Goal: Task Accomplishment & Management: Use online tool/utility

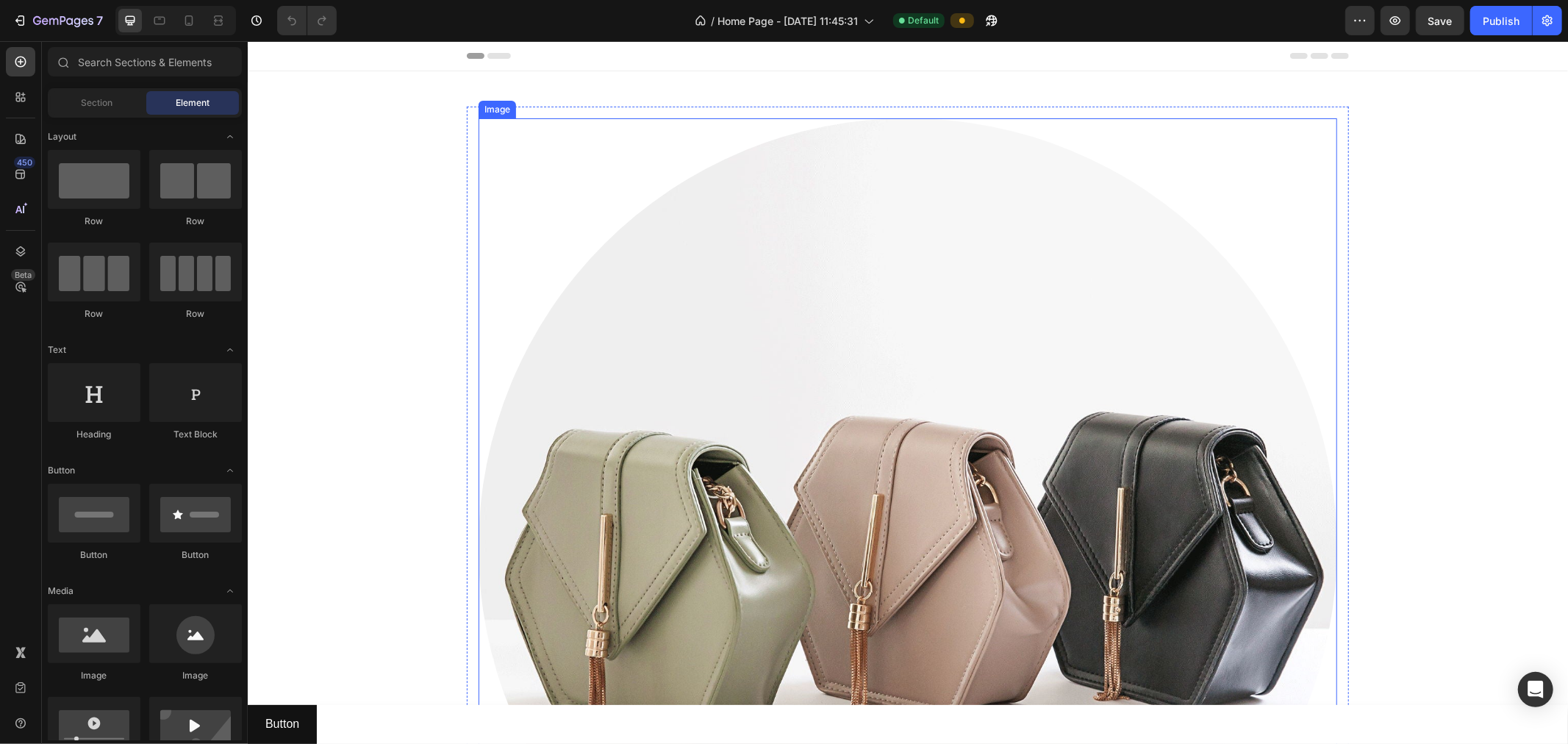
click at [715, 362] on img at bounding box center [907, 547] width 859 height 859
click at [782, 273] on img at bounding box center [907, 547] width 859 height 859
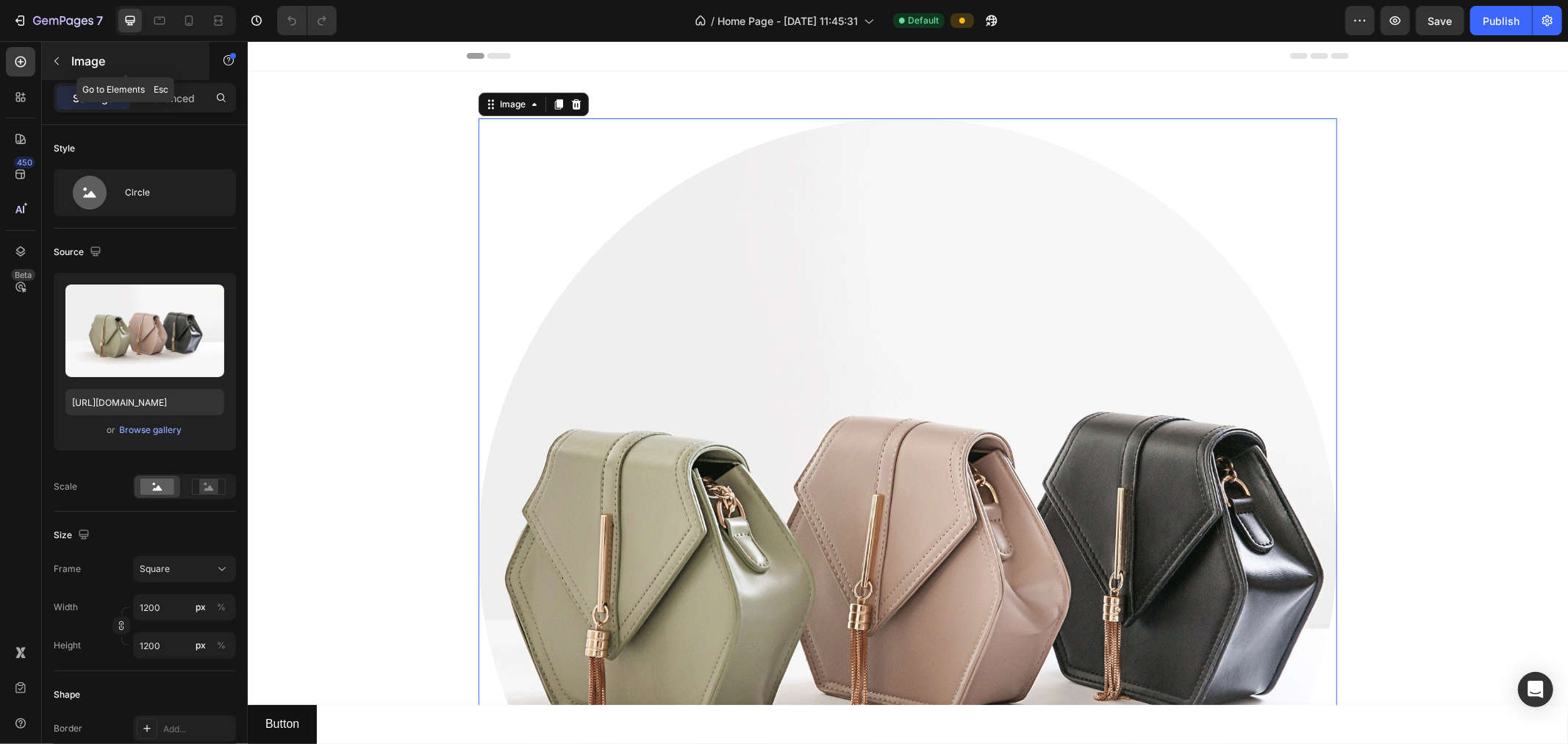
click at [49, 50] on button "button" at bounding box center [57, 61] width 24 height 24
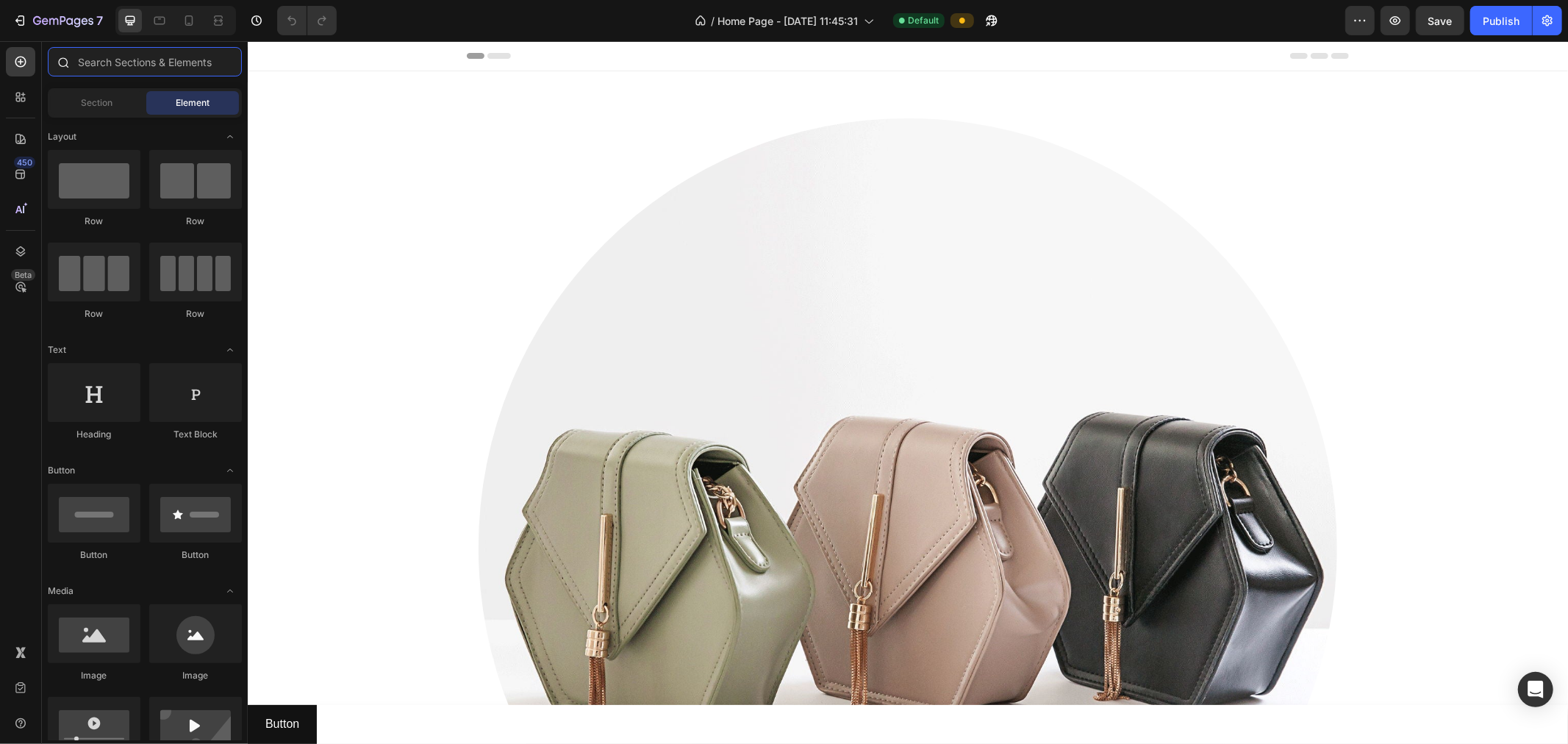
click at [122, 68] on input "text" at bounding box center [145, 61] width 195 height 29
click at [727, 407] on img at bounding box center [907, 547] width 859 height 859
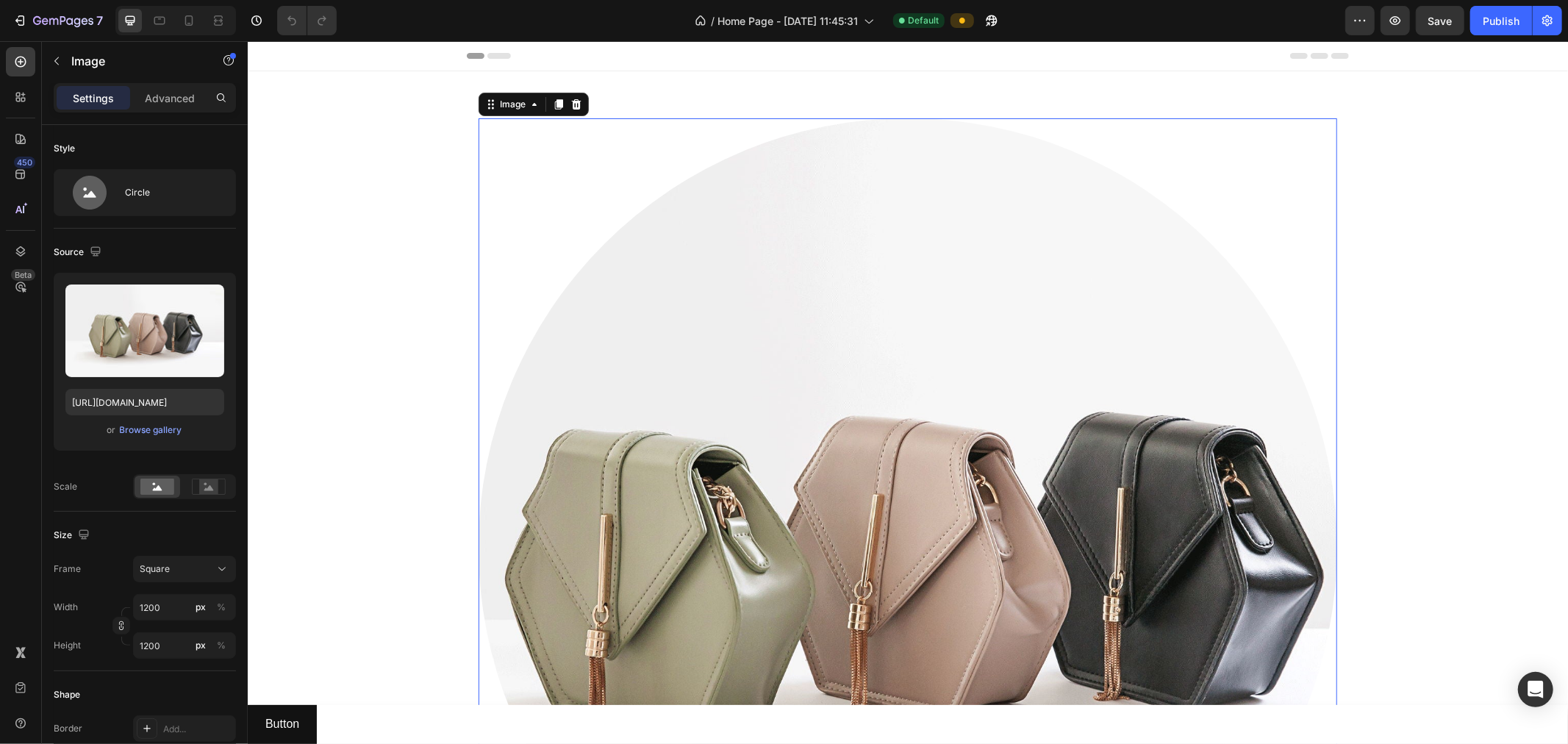
click at [528, 115] on div "Image 0 Row" at bounding box center [907, 547] width 883 height 883
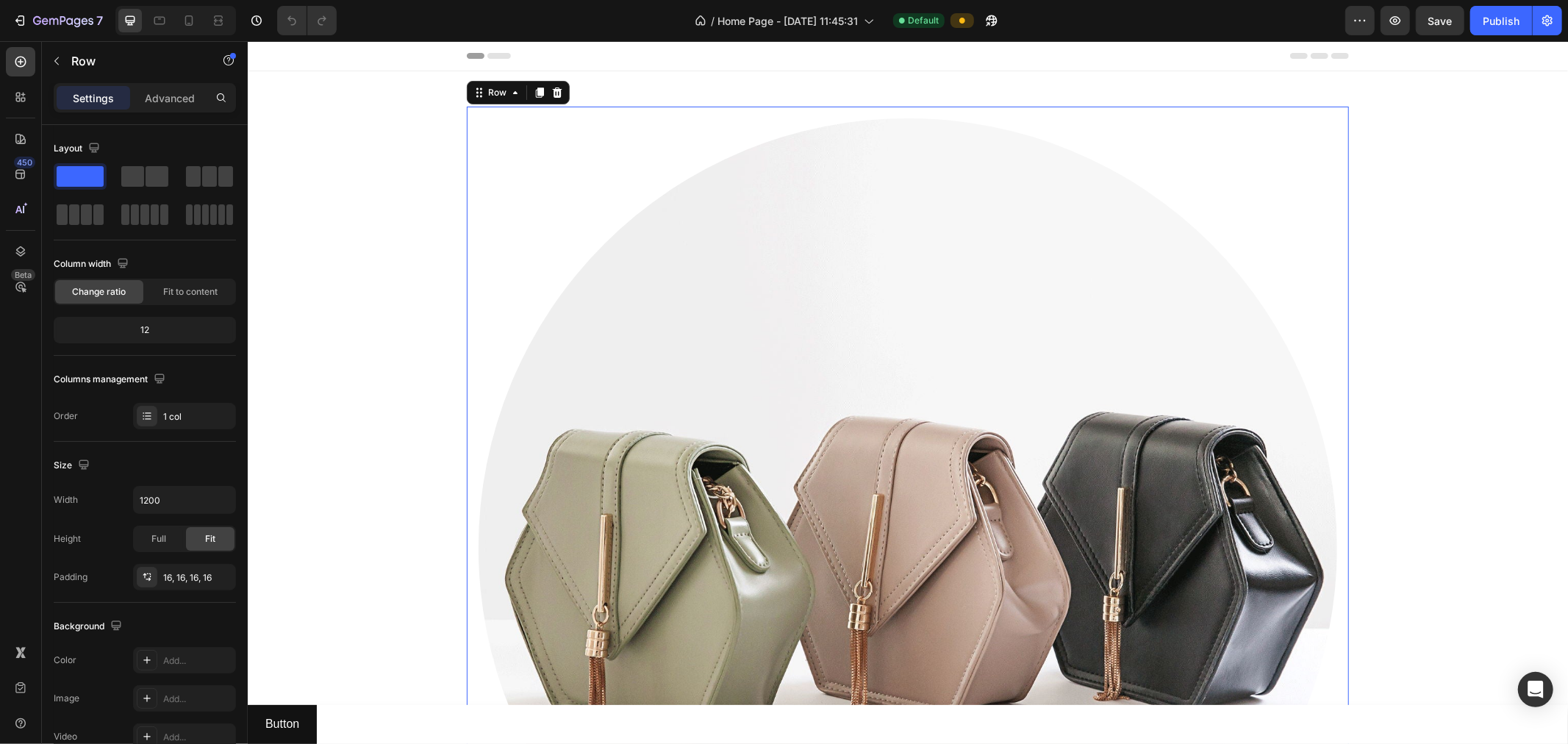
click at [518, 106] on div "Image Row 12" at bounding box center [907, 547] width 883 height 883
click at [141, 168] on span at bounding box center [133, 177] width 23 height 21
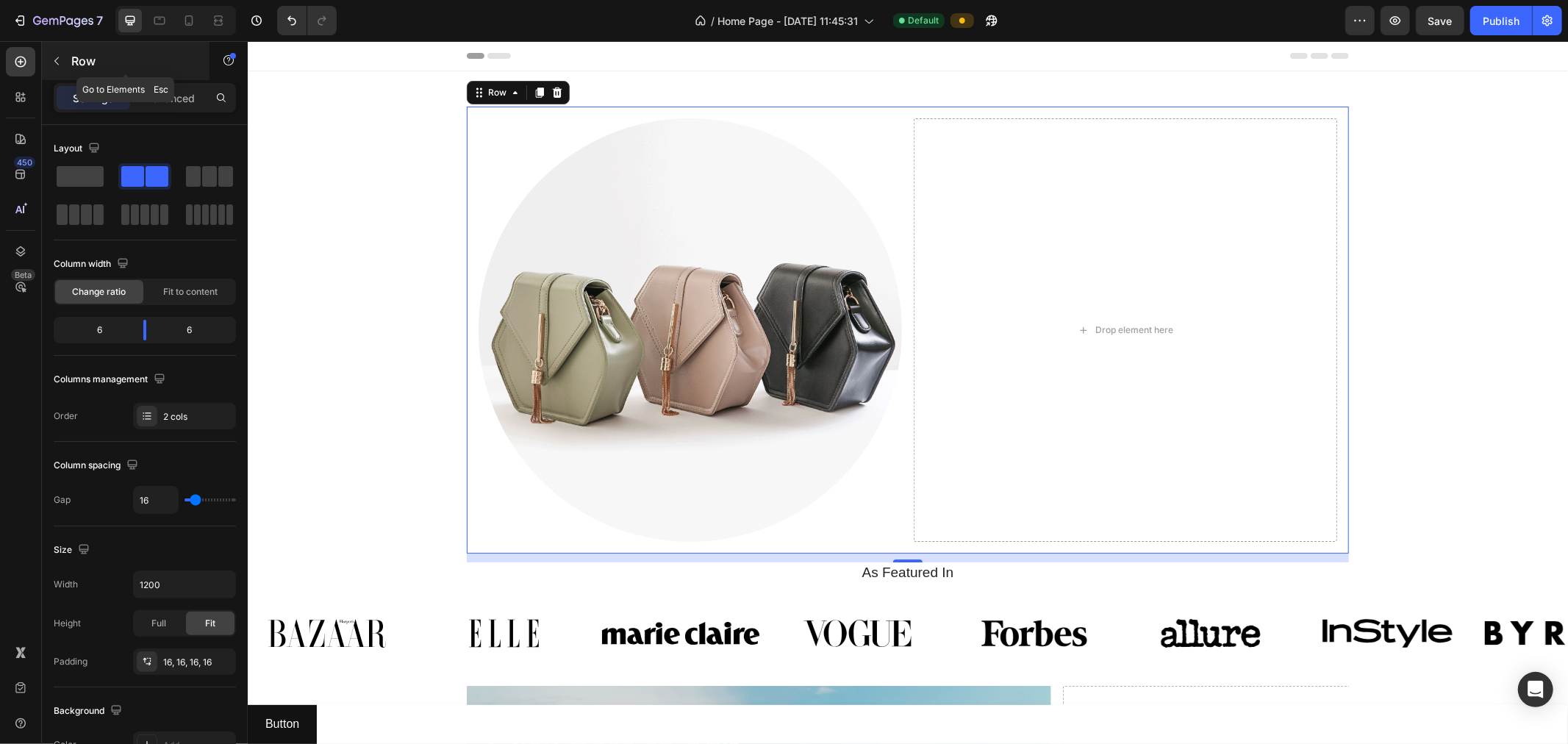
click at [46, 62] on button "button" at bounding box center [57, 61] width 24 height 24
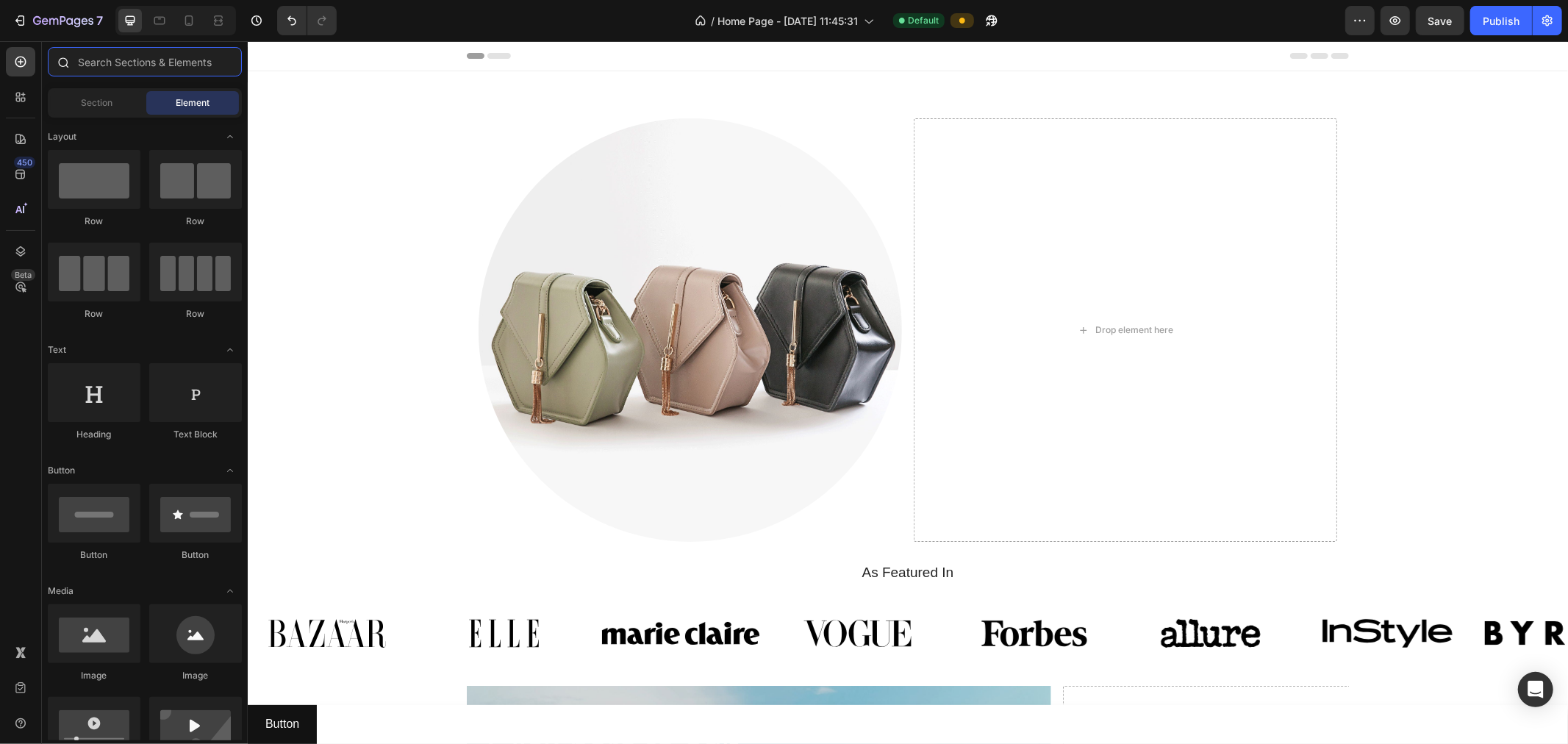
click at [118, 65] on input "text" at bounding box center [145, 61] width 195 height 29
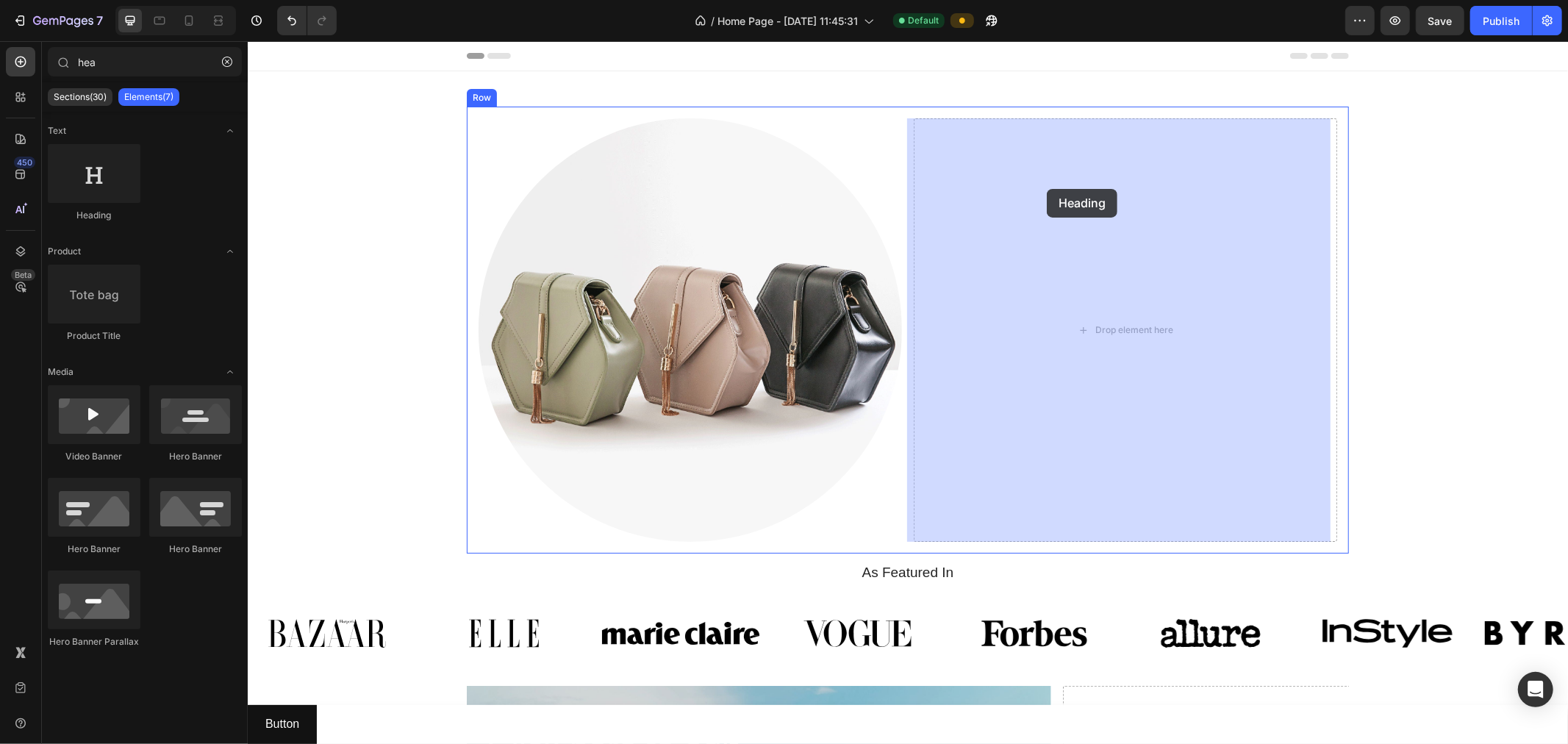
drag, startPoint x: 480, startPoint y: 233, endPoint x: 1046, endPoint y: 188, distance: 567.8
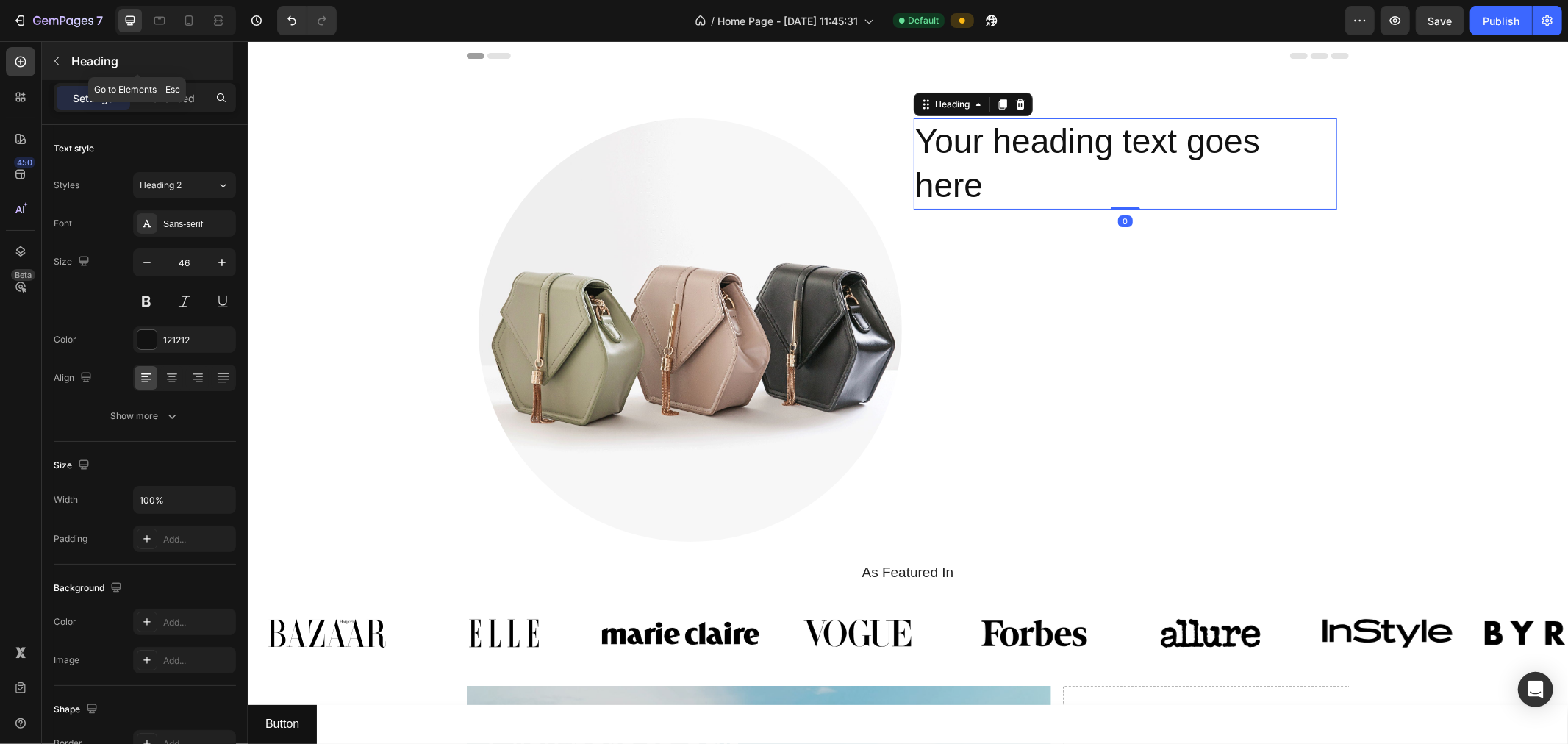
click at [51, 59] on icon "button" at bounding box center [57, 61] width 12 height 12
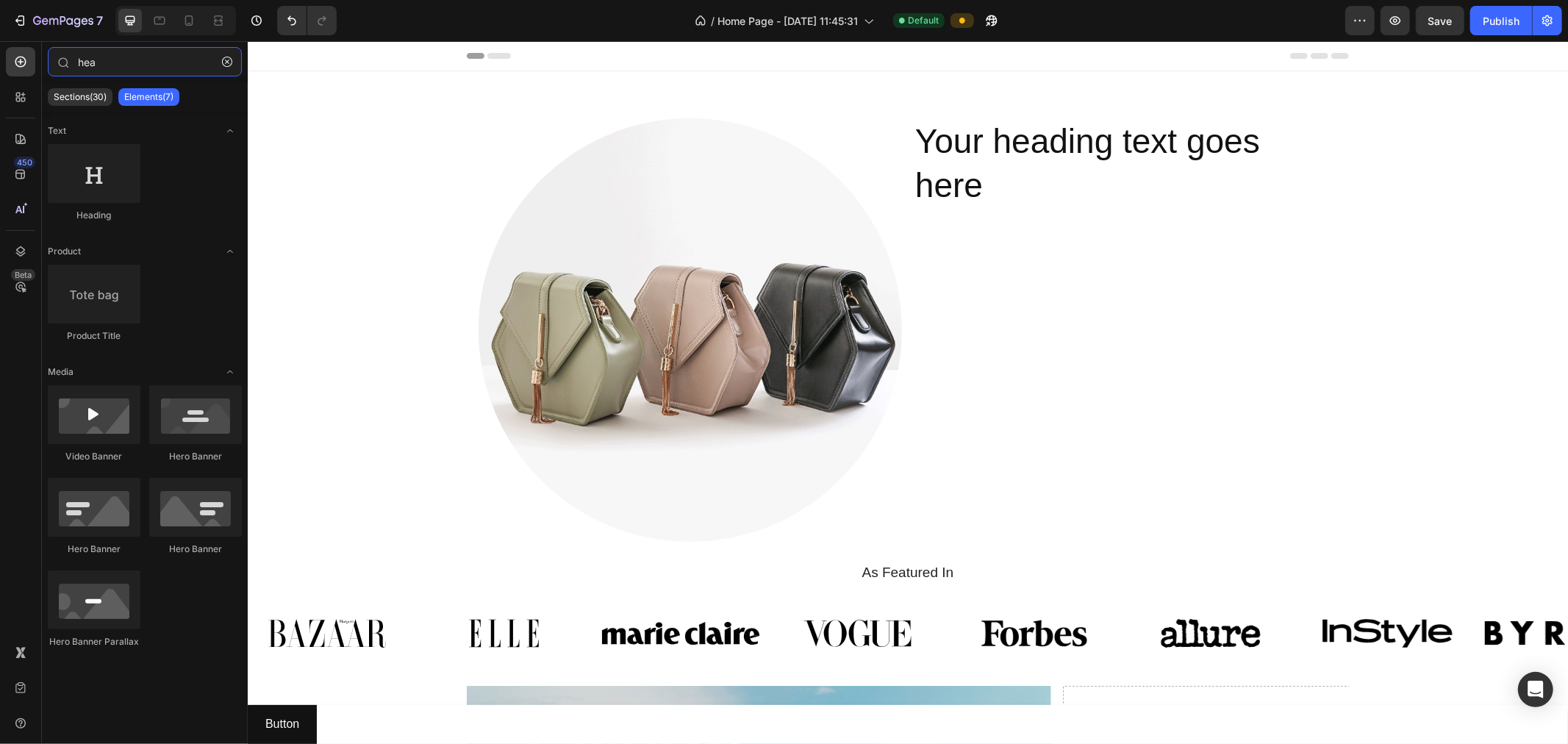
drag, startPoint x: 114, startPoint y: 59, endPoint x: 0, endPoint y: 60, distance: 114.0
click at [0, 60] on div "450 Beta hea Sections(30) Elements(7) Text Heading Product Product Title Media …" at bounding box center [124, 392] width 247 height 703
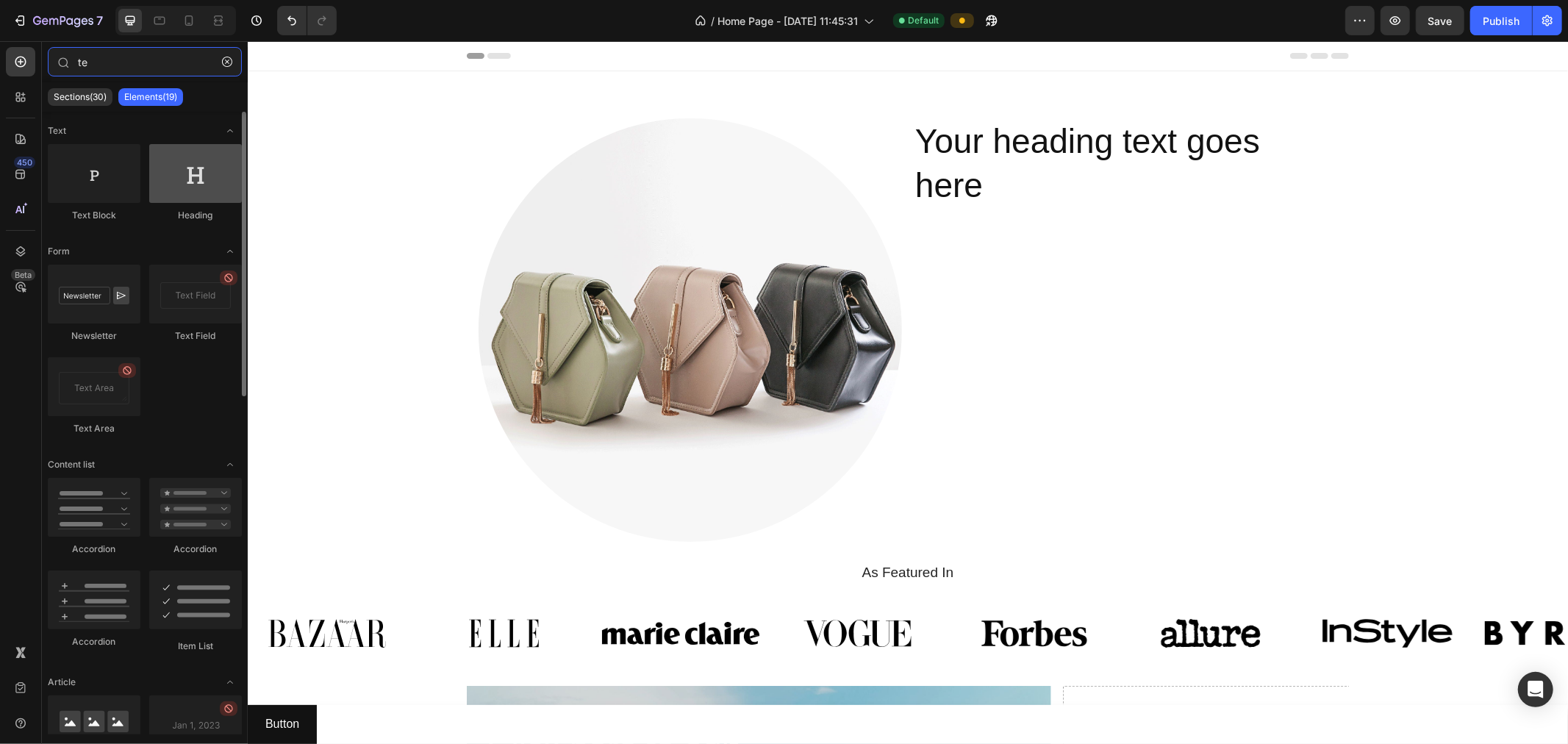
type input "te"
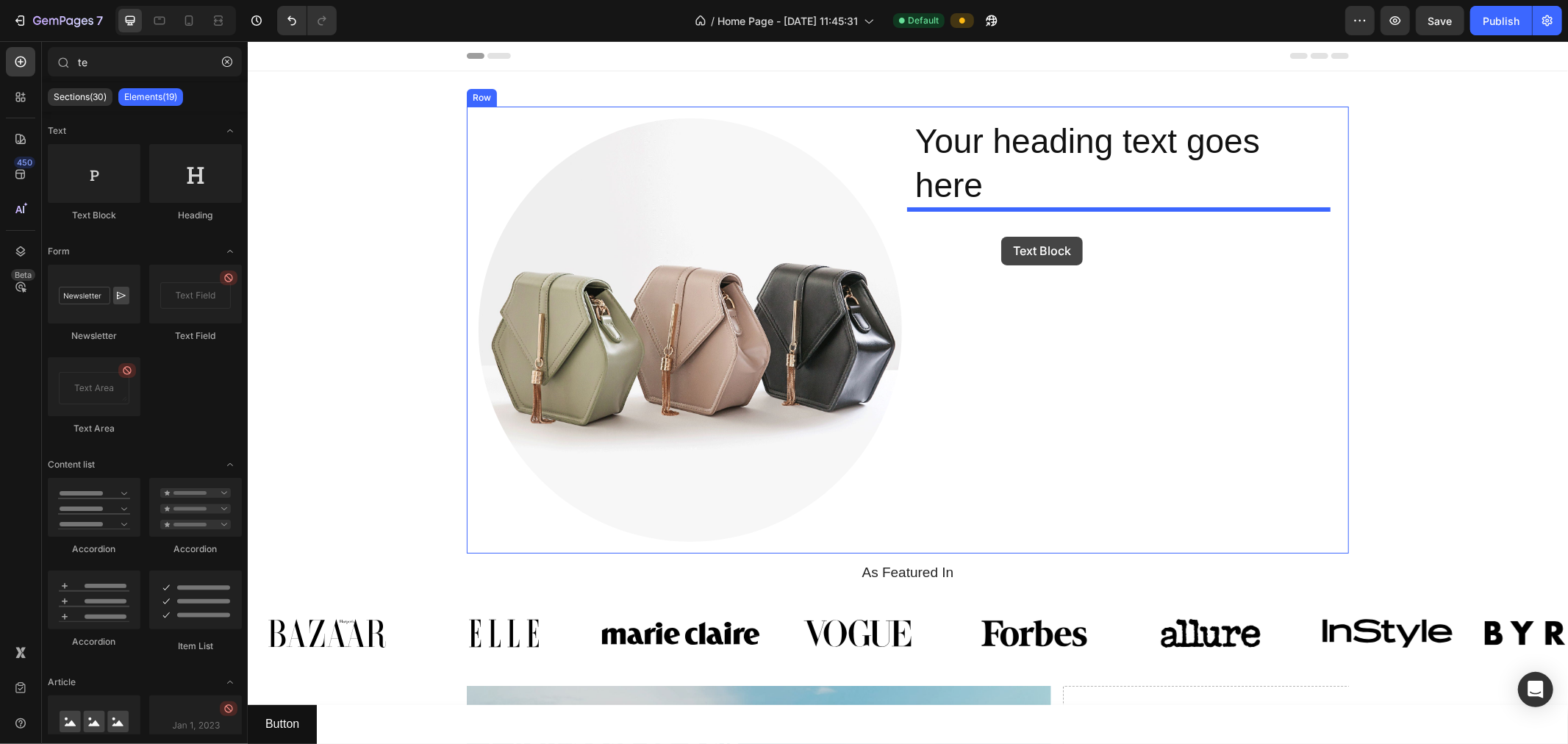
drag, startPoint x: 452, startPoint y: 233, endPoint x: 1000, endPoint y: 236, distance: 548.0
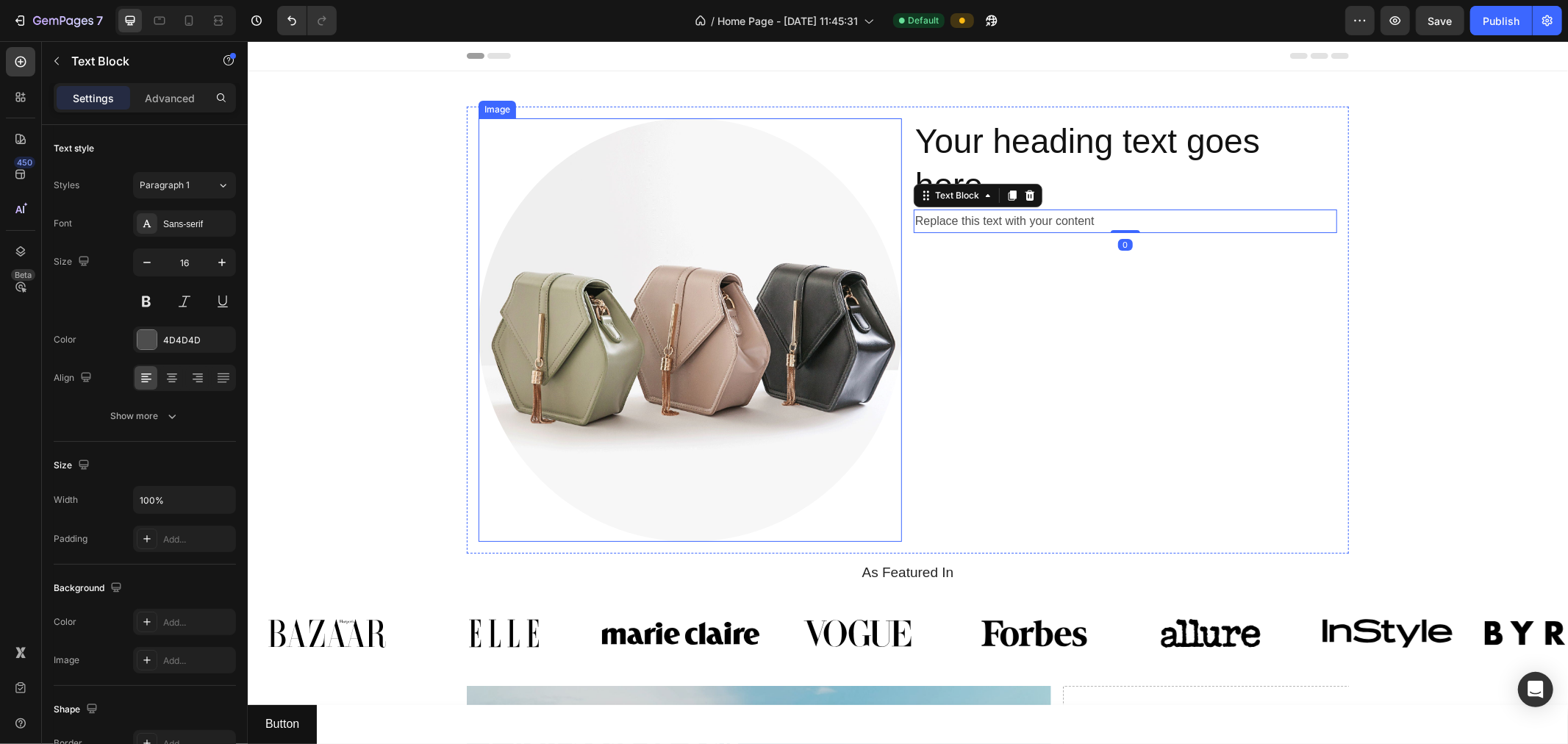
click at [753, 246] on img at bounding box center [689, 329] width 424 height 424
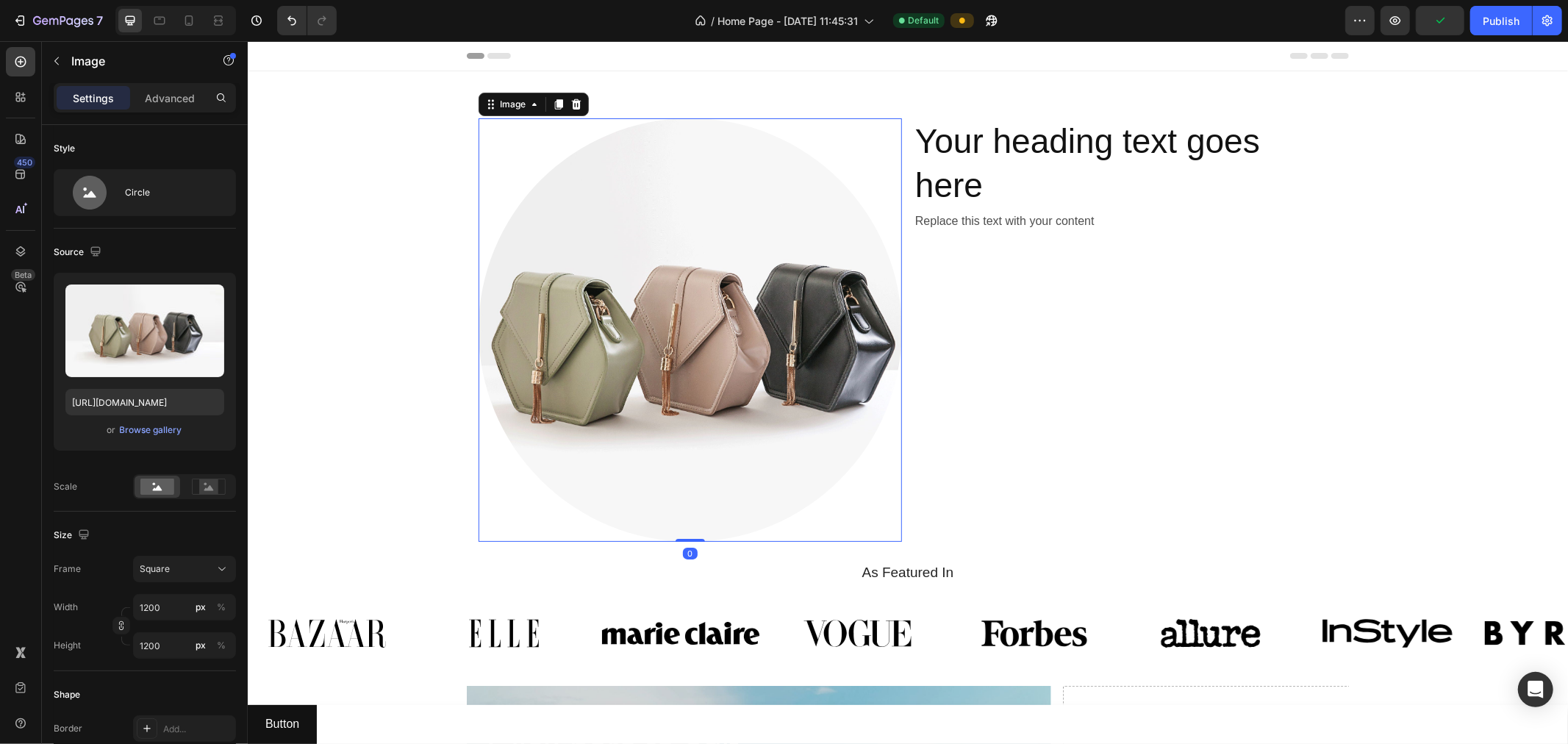
click at [754, 223] on img at bounding box center [689, 329] width 424 height 424
click at [497, 95] on div "Image" at bounding box center [512, 104] width 61 height 18
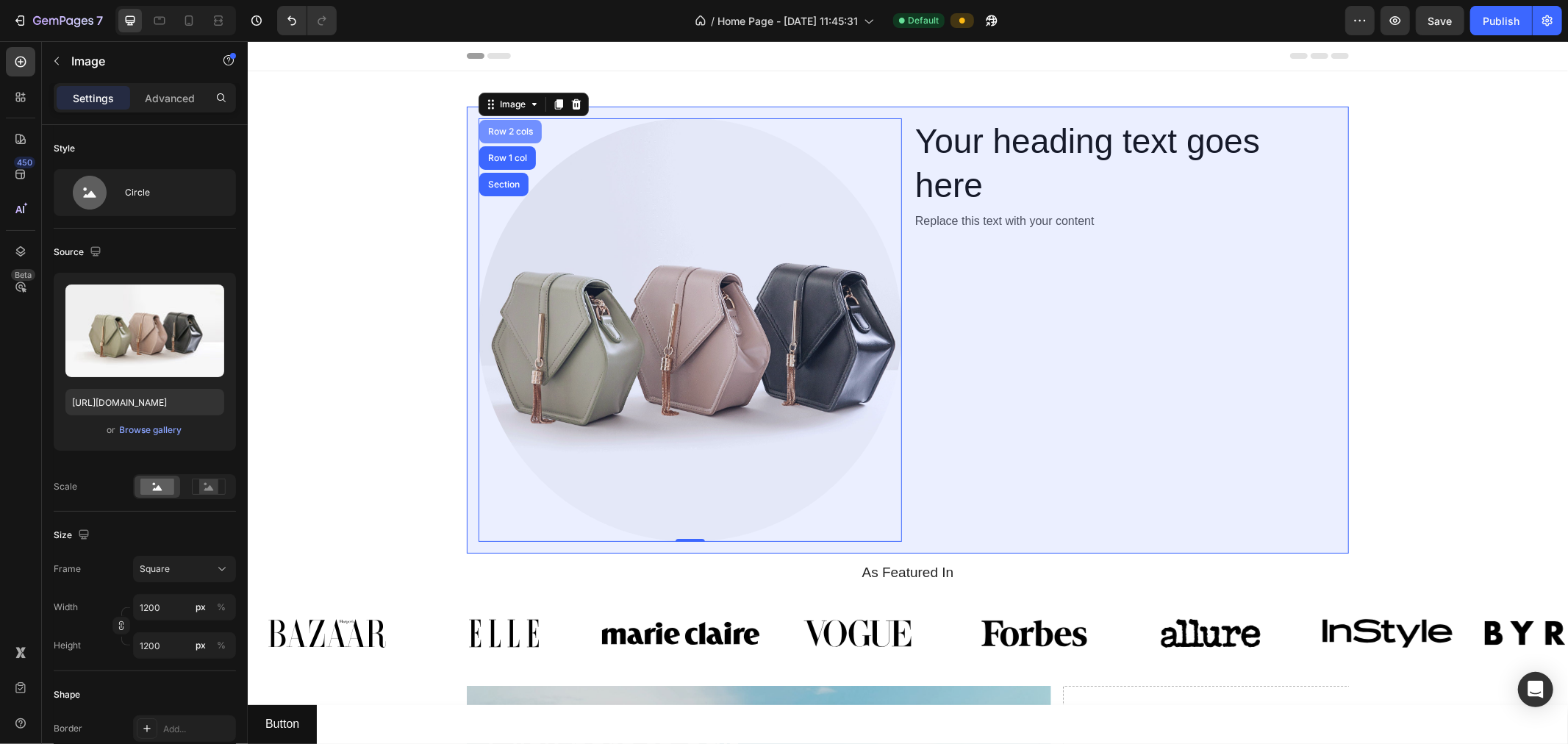
click at [499, 130] on div "Row 2 cols" at bounding box center [510, 131] width 51 height 9
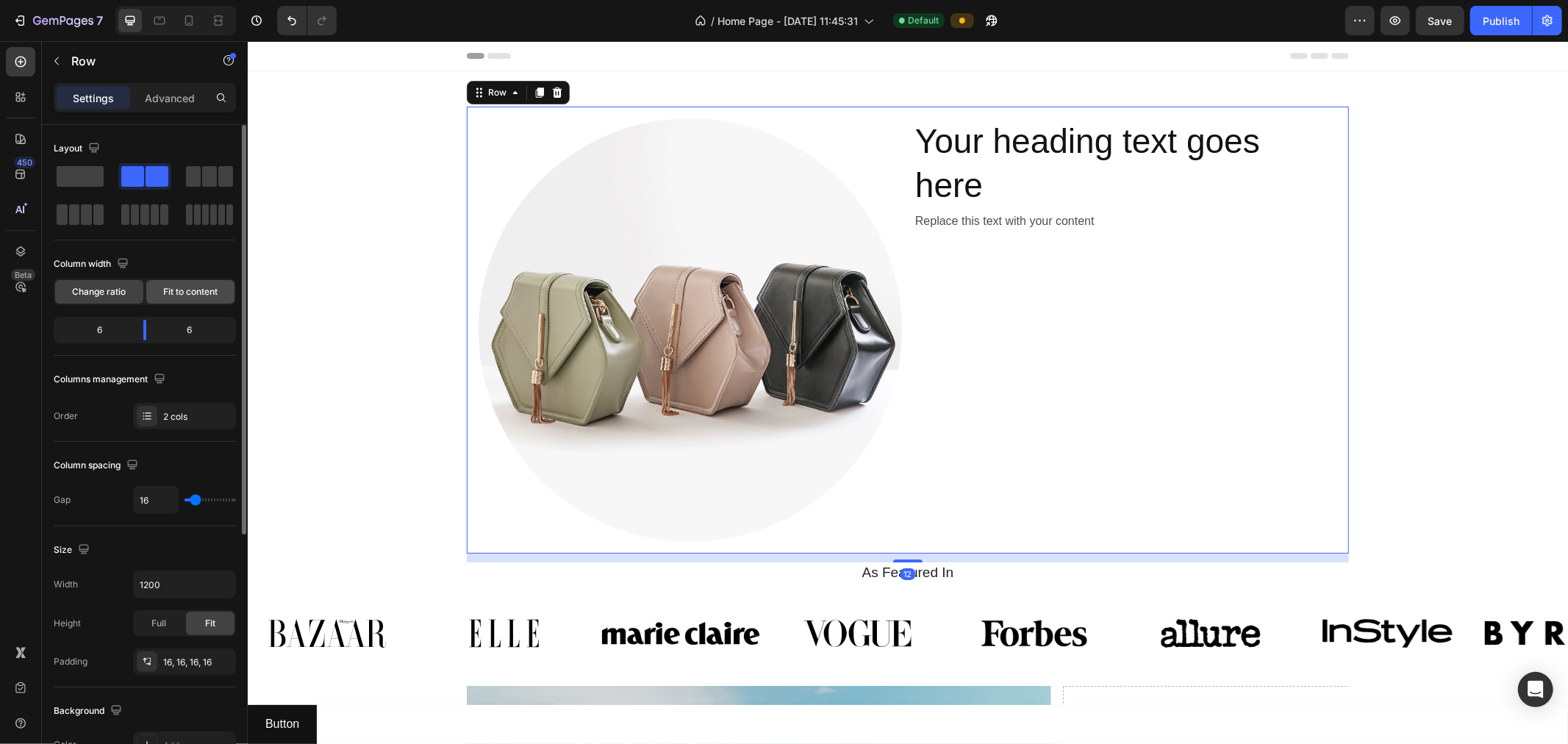
click at [172, 289] on span "Fit to content" at bounding box center [191, 291] width 55 height 13
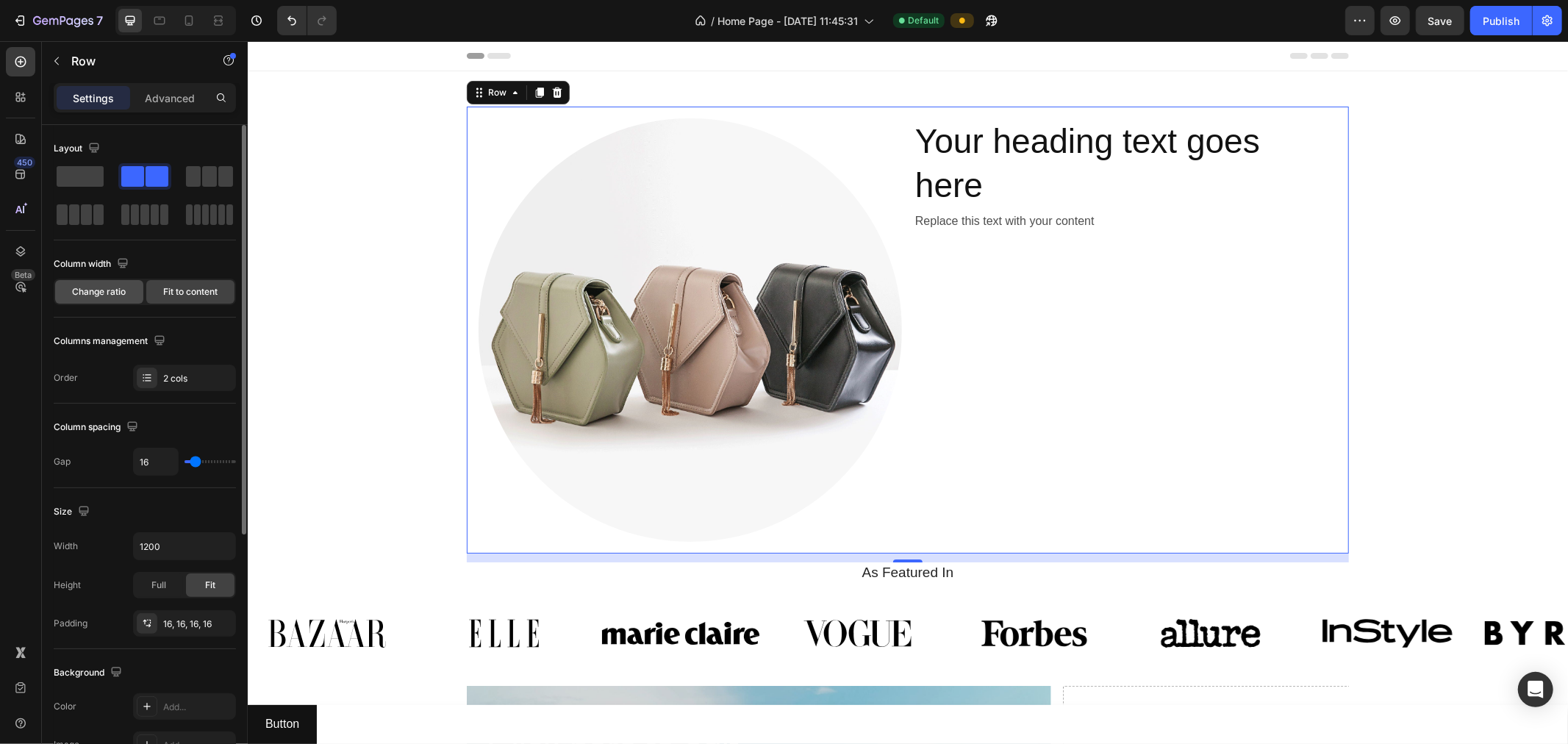
click at [127, 289] on div "Change ratio" at bounding box center [99, 292] width 88 height 24
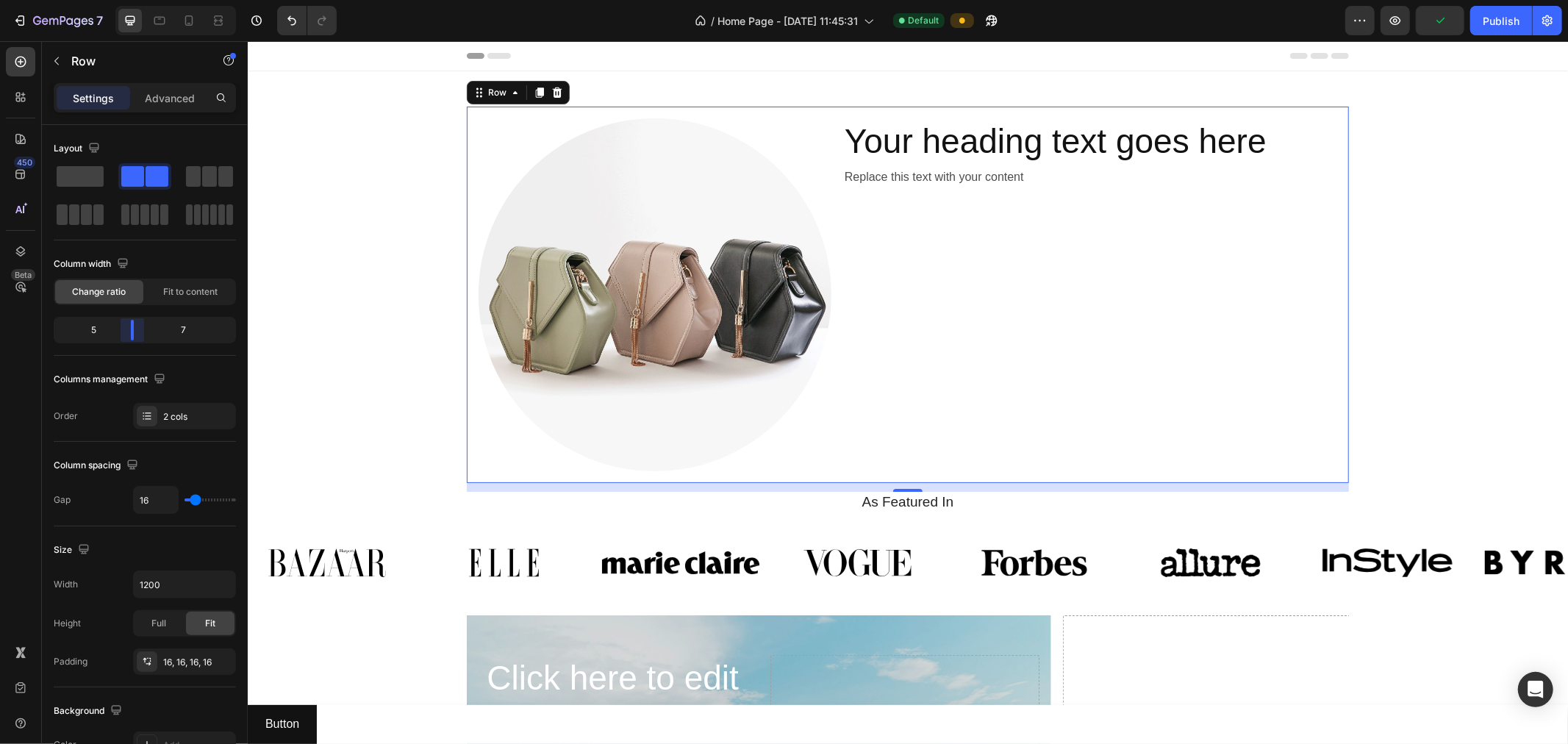
drag, startPoint x: 143, startPoint y: 328, endPoint x: 126, endPoint y: 340, distance: 20.8
click at [126, 0] on body "7 Version history / Home Page - [DATE] 11:45:31 Default Preview Publish 450 Bet…" at bounding box center [784, 0] width 1568 height 0
click at [189, 299] on div "Fit to content" at bounding box center [191, 292] width 88 height 24
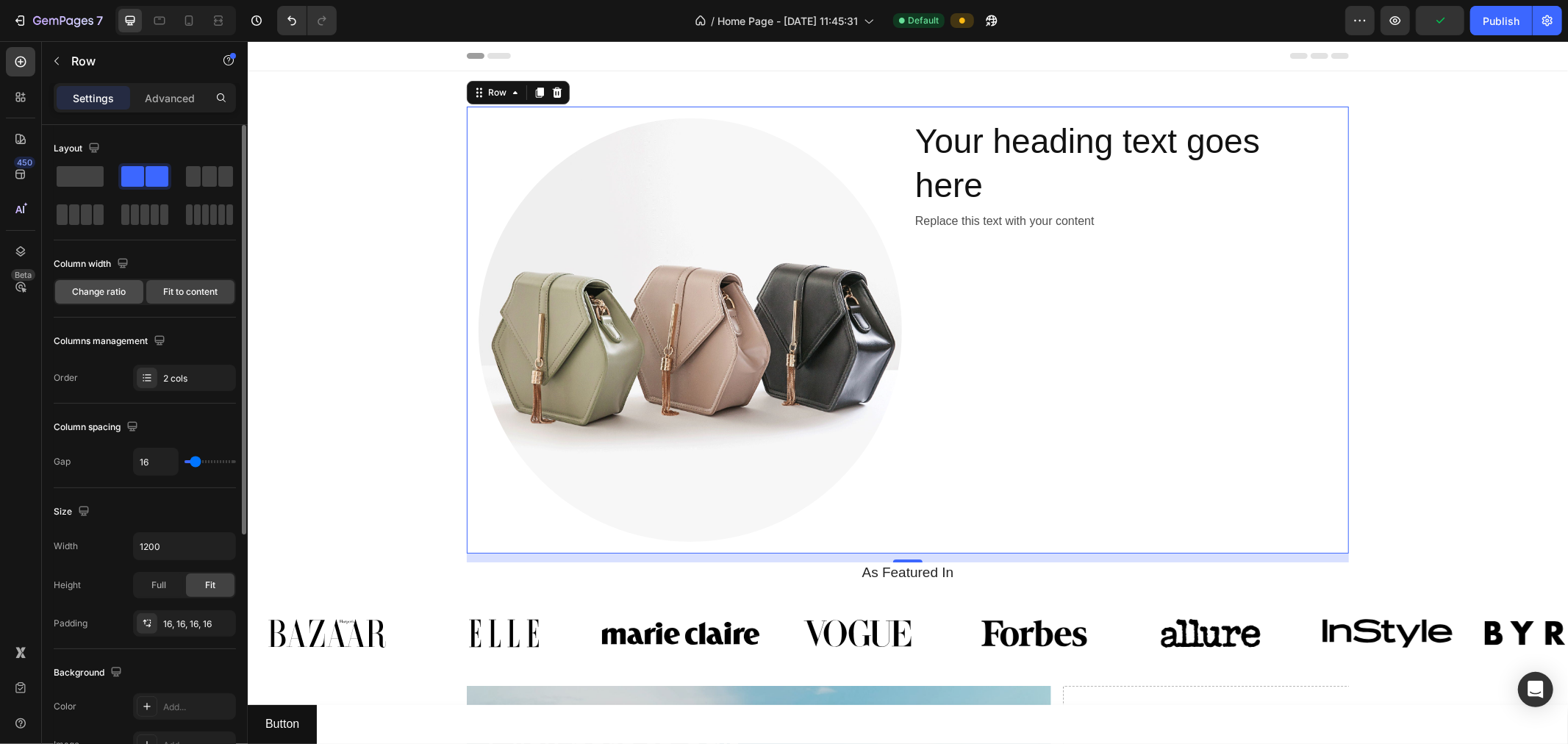
click at [105, 292] on span "Change ratio" at bounding box center [100, 291] width 54 height 13
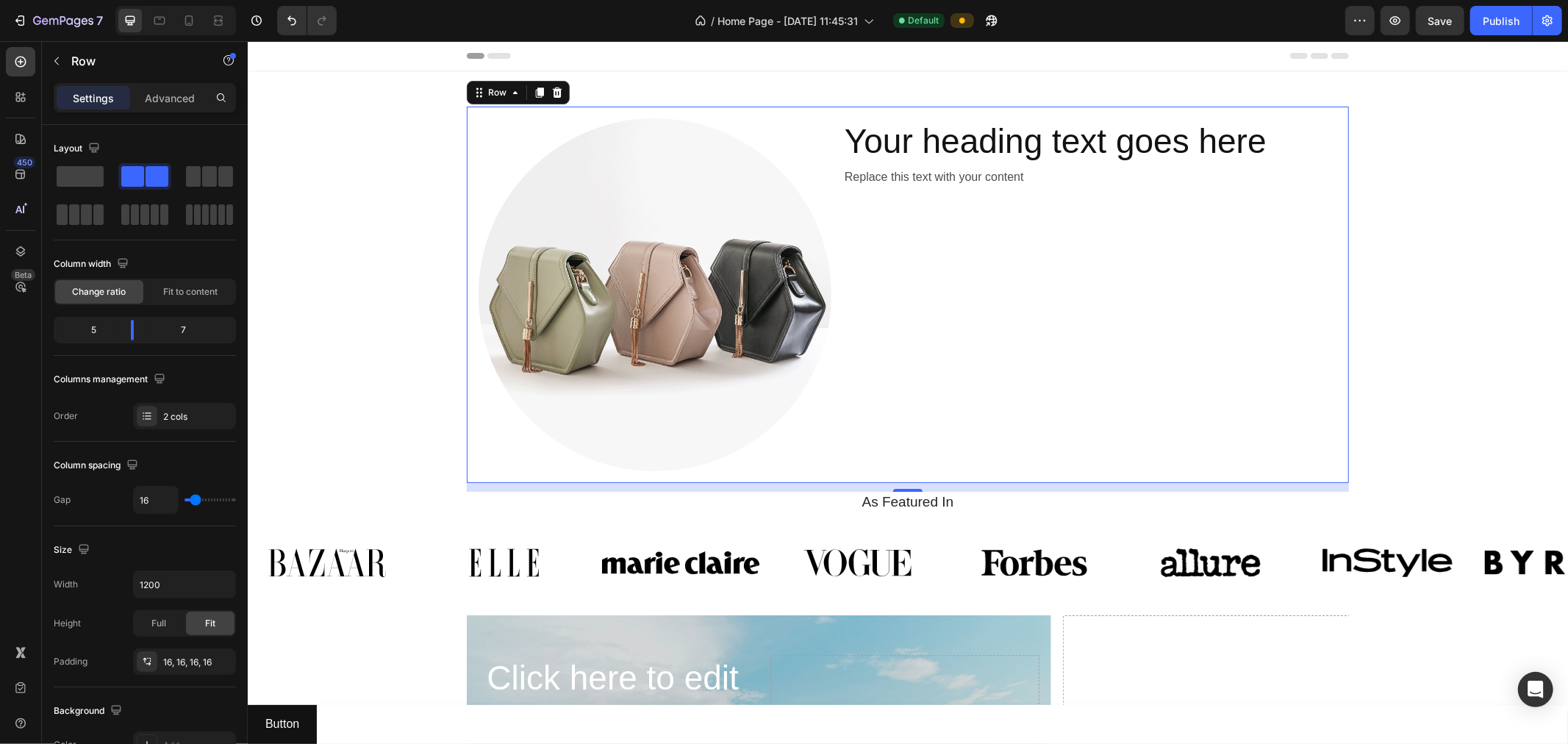
click at [0, 408] on div "450 Beta" at bounding box center [21, 392] width 42 height 703
type input "17"
type input "0"
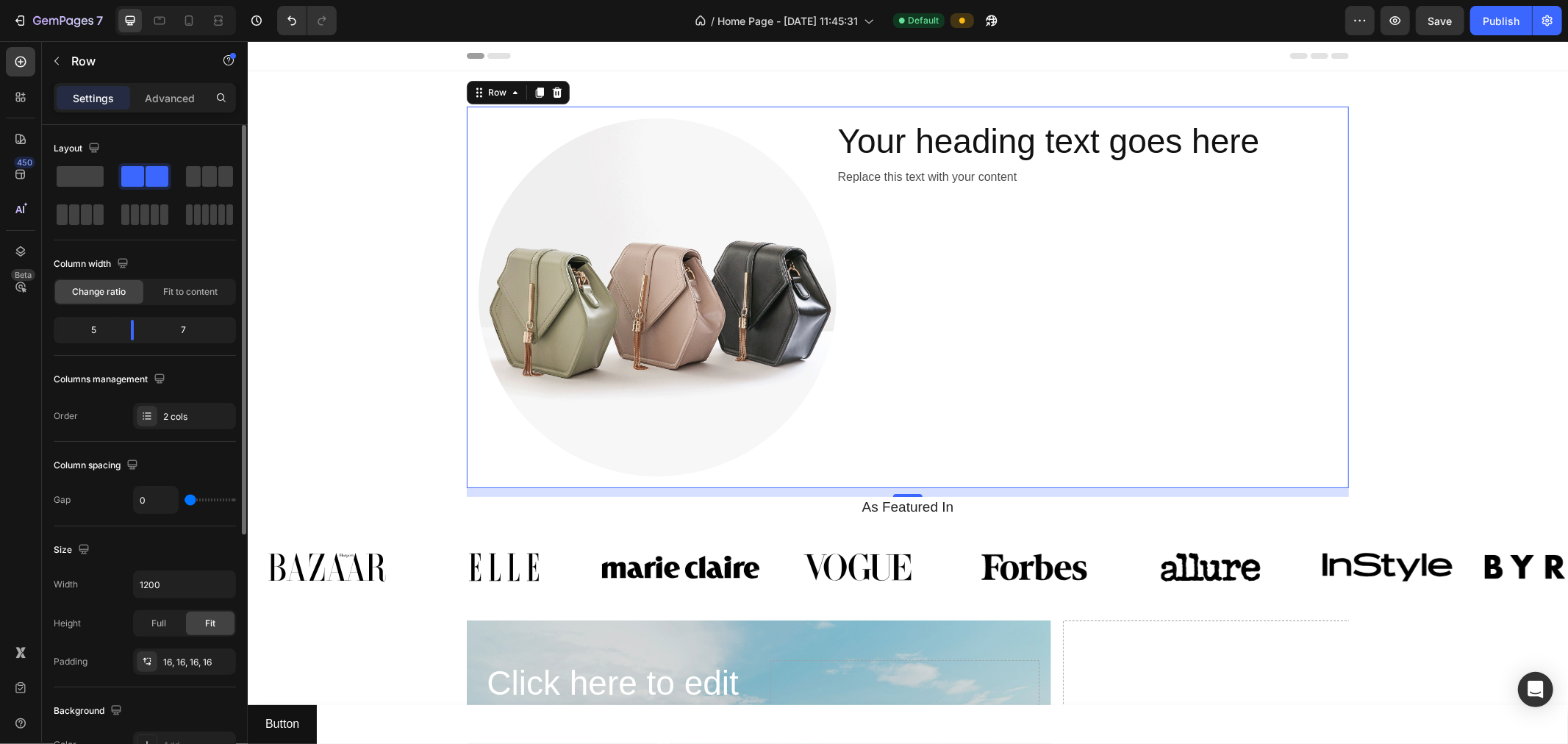
type input "120"
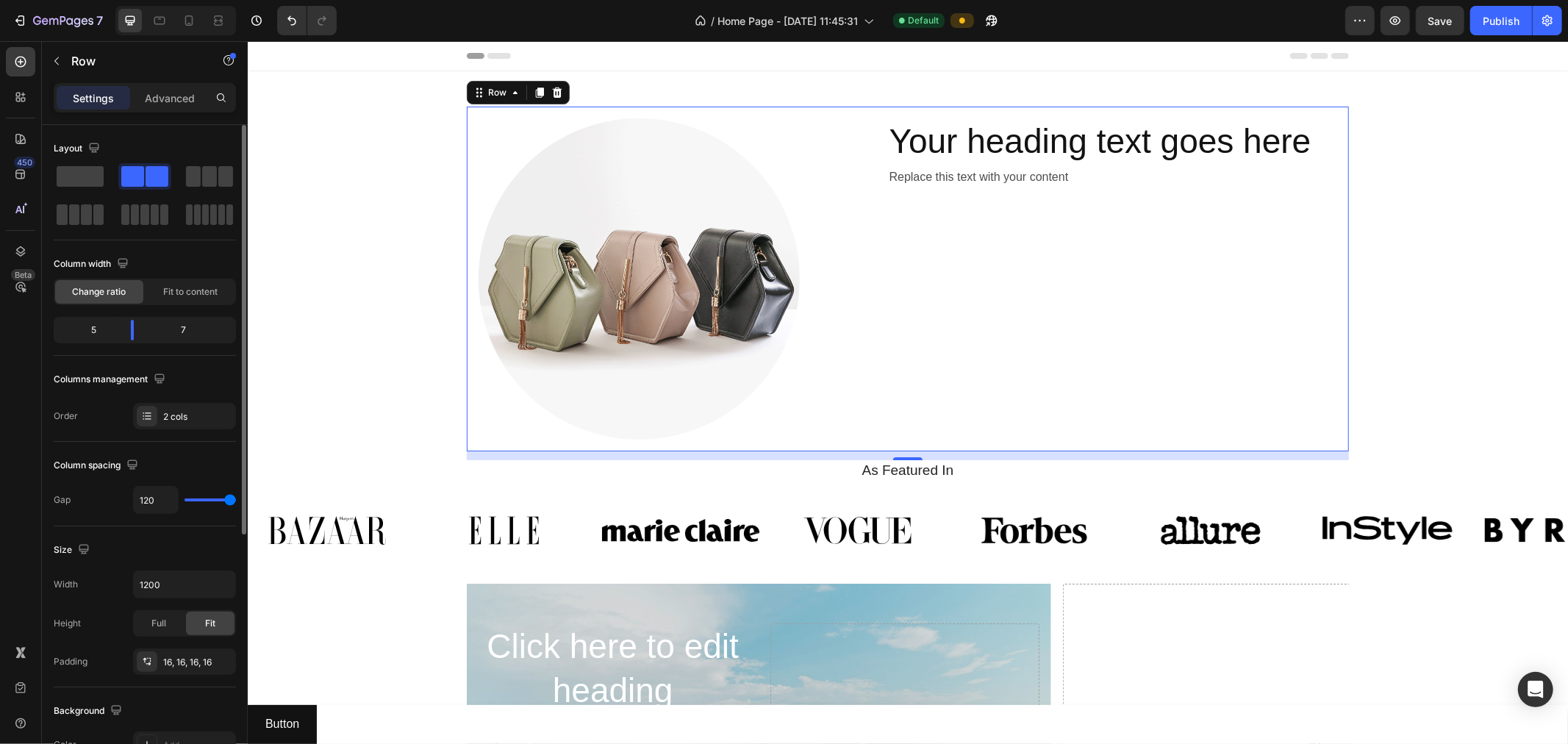
type input "0"
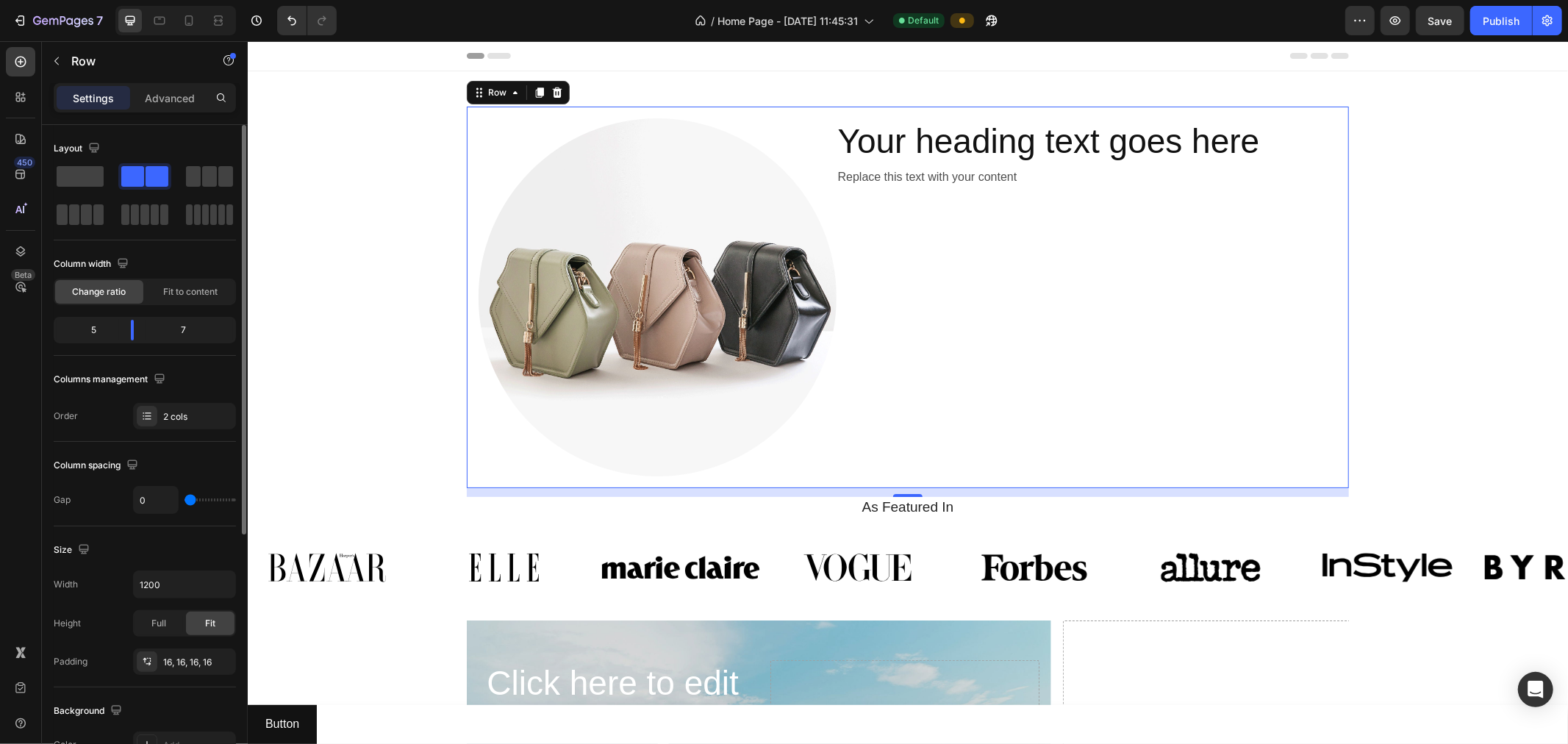
type input "74"
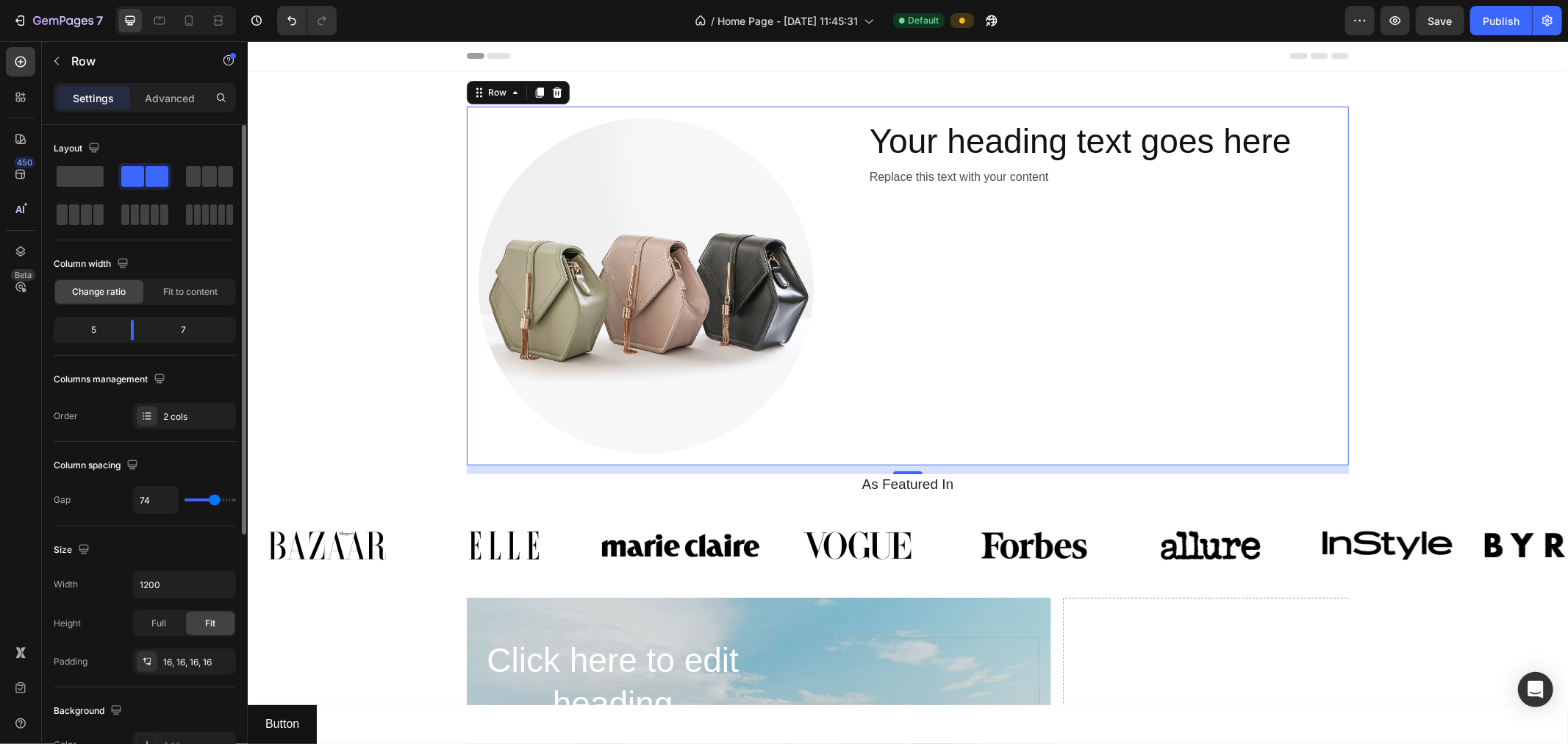
type input "71"
type input "62"
type input "0"
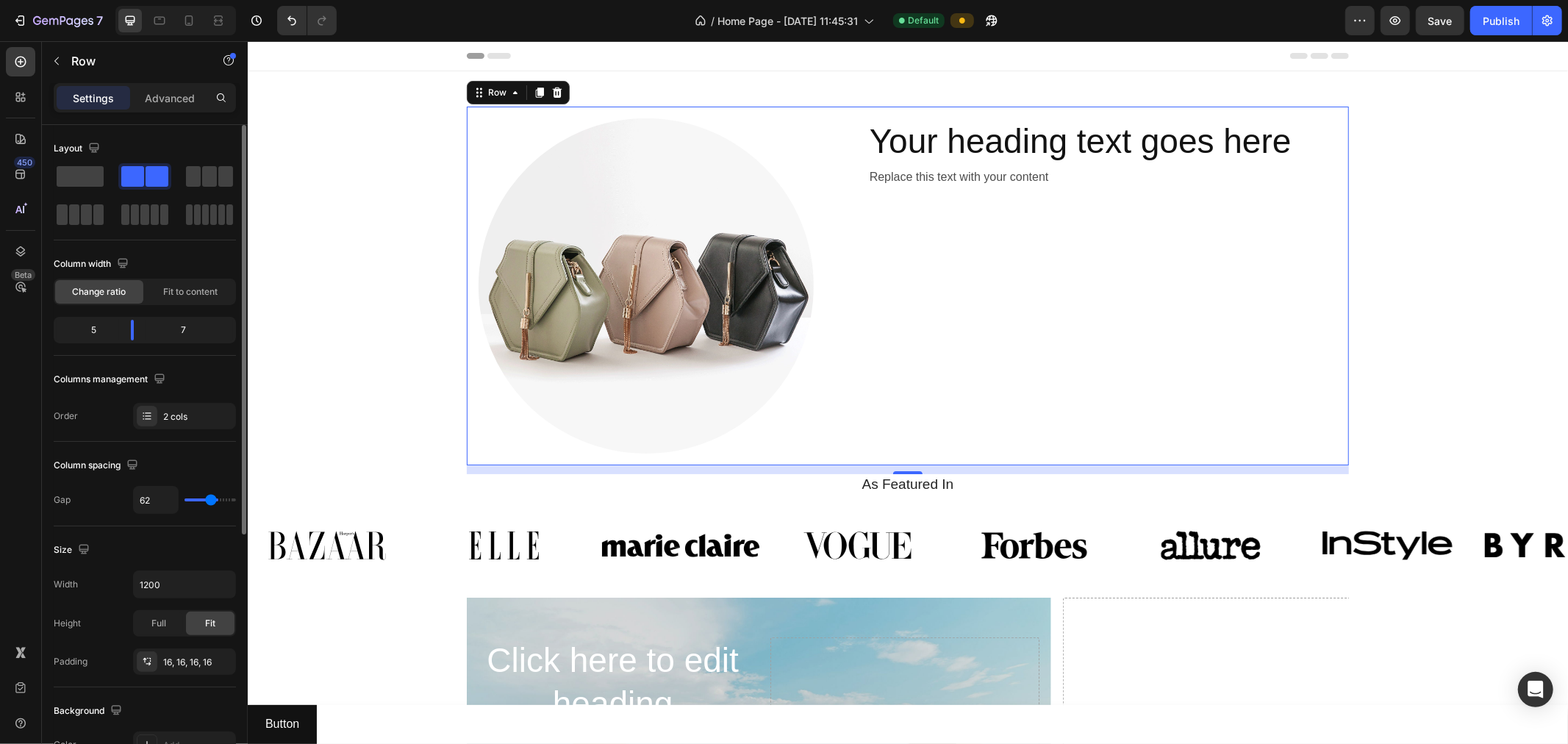
type input "0"
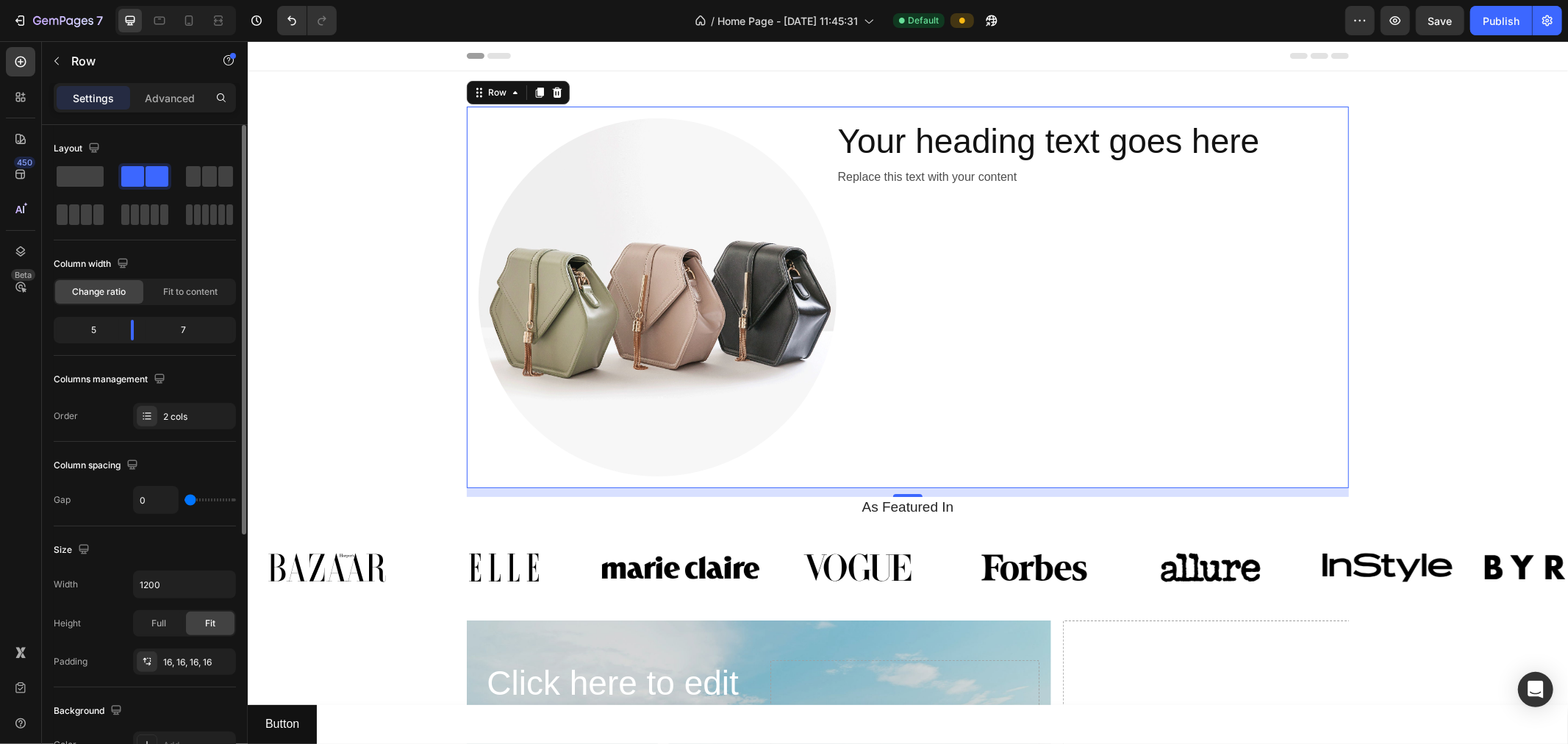
type input "120"
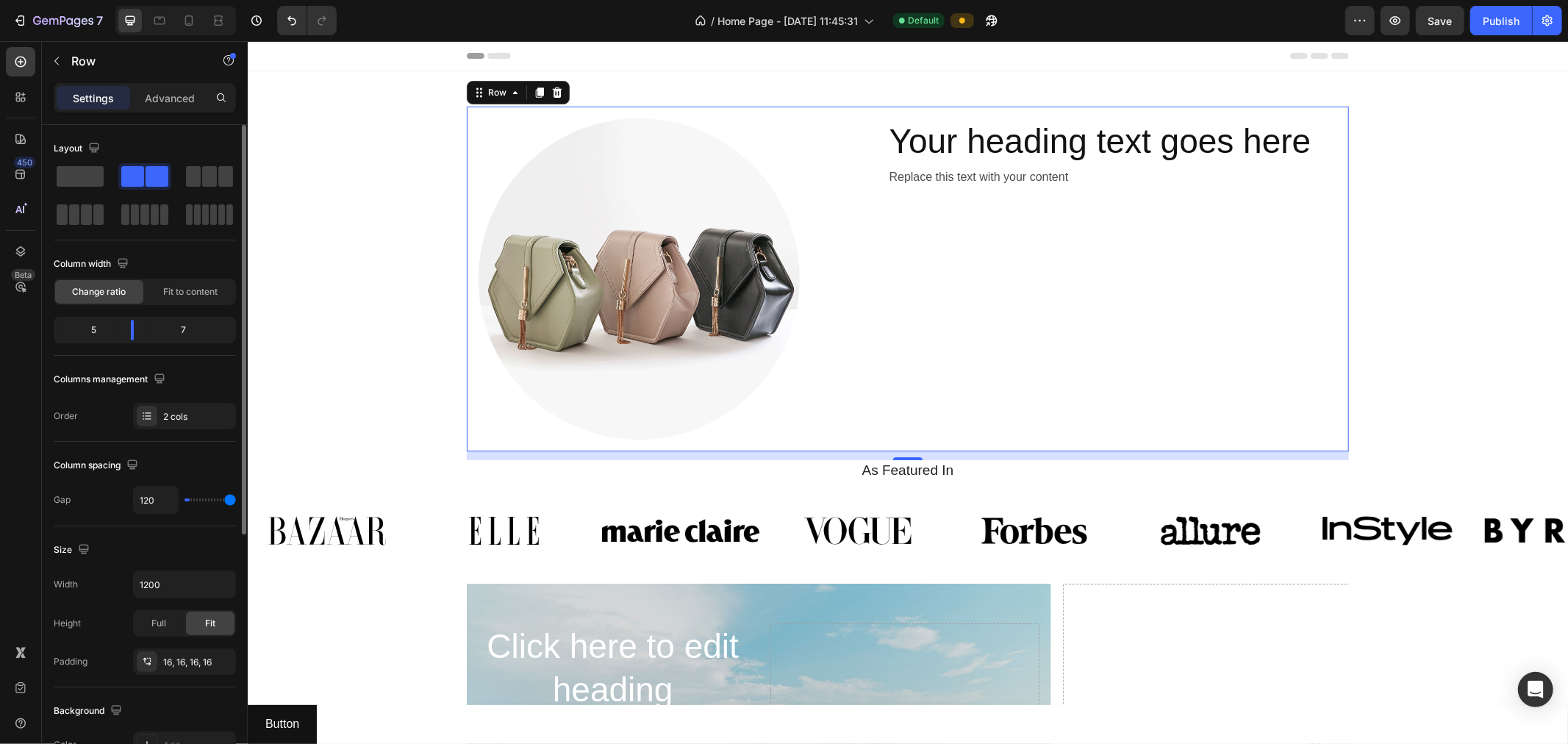
type input "0"
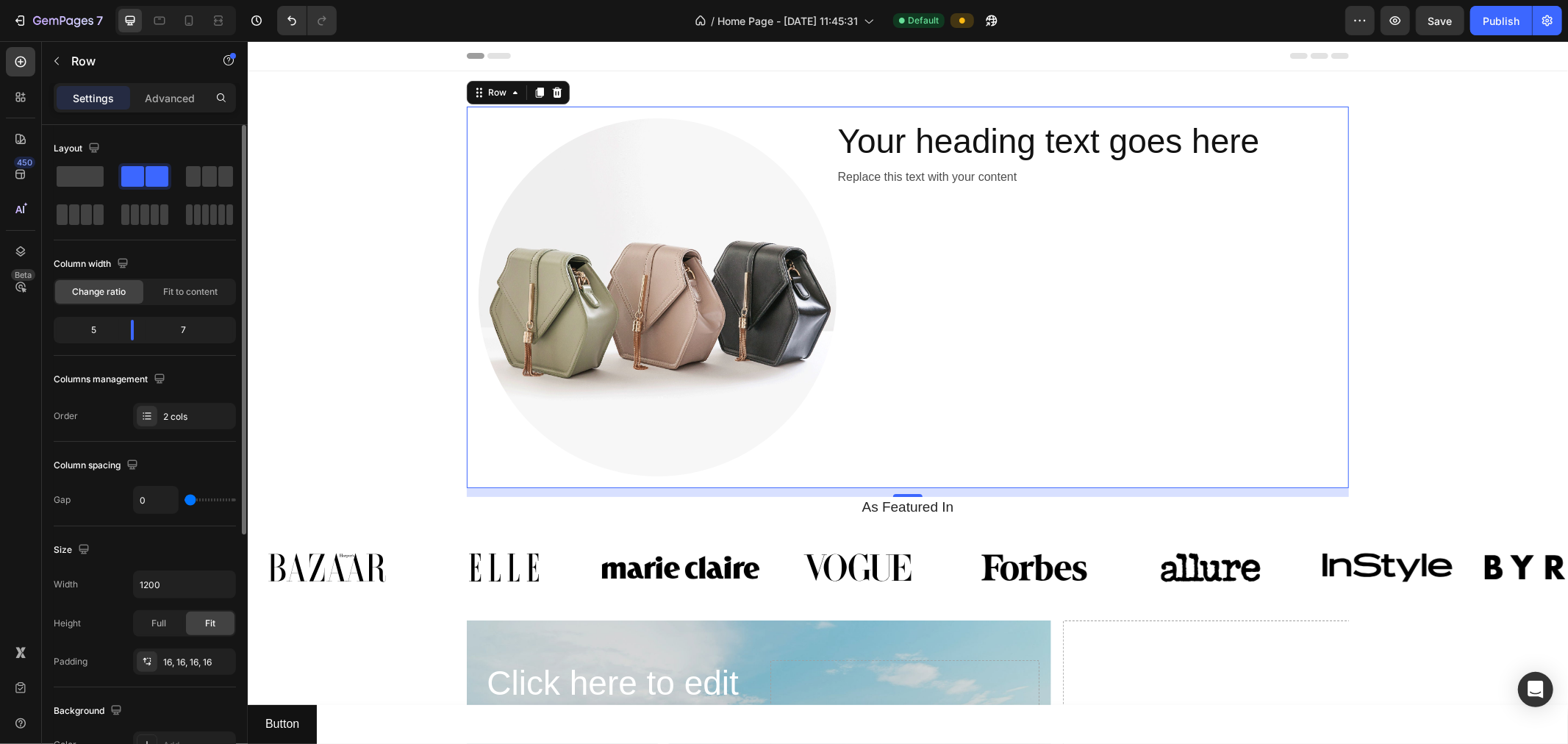
type input "106"
type input "120"
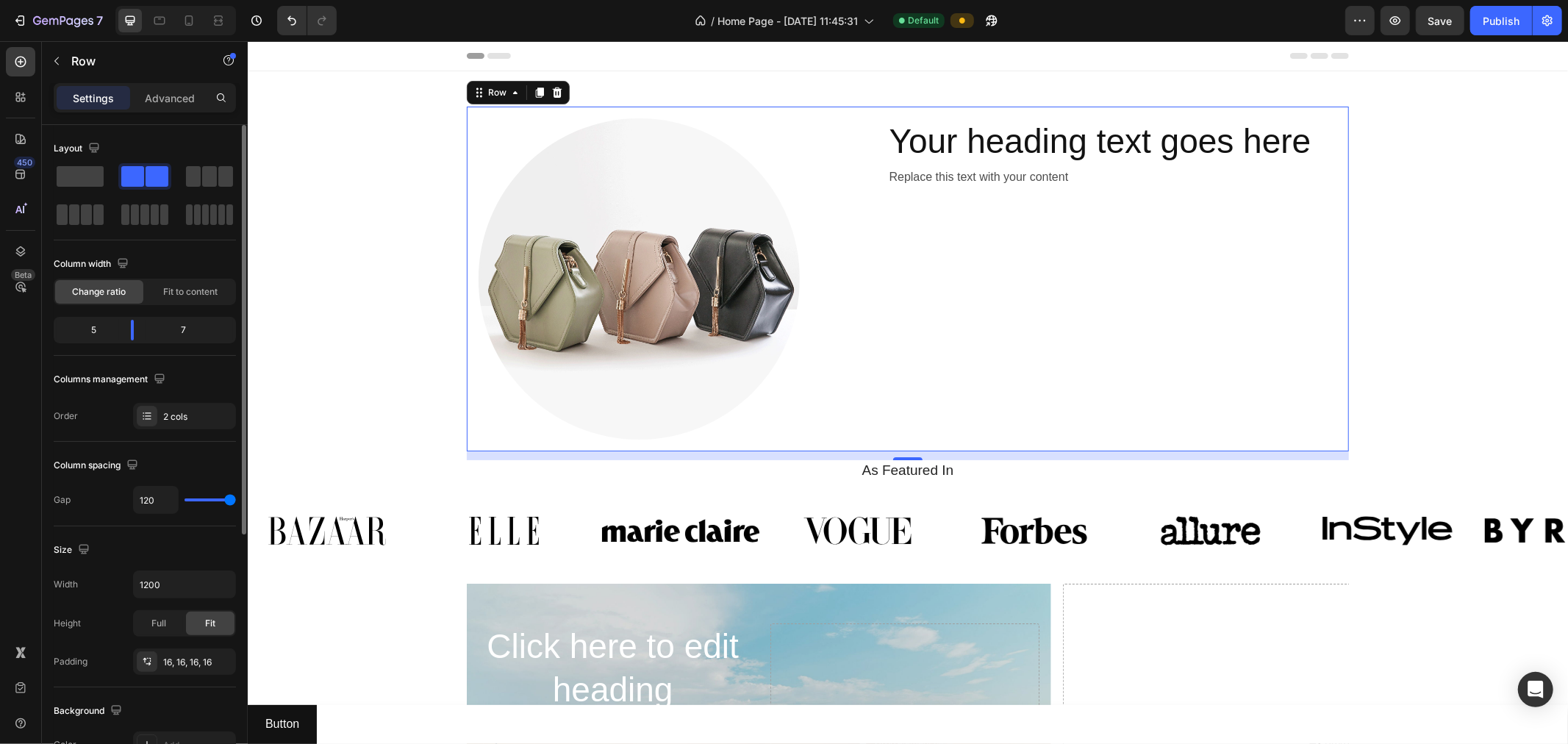
type input "0"
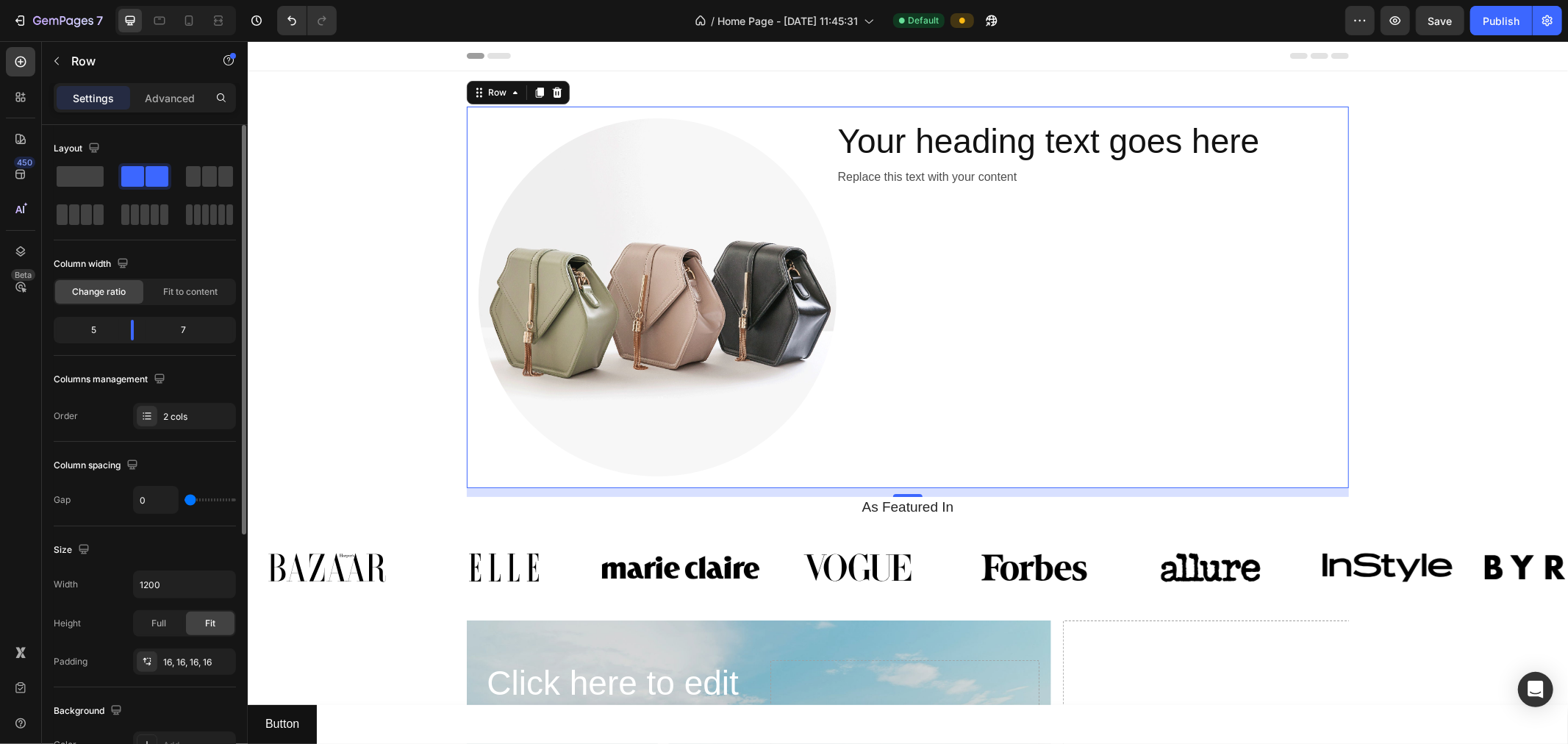
type input "120"
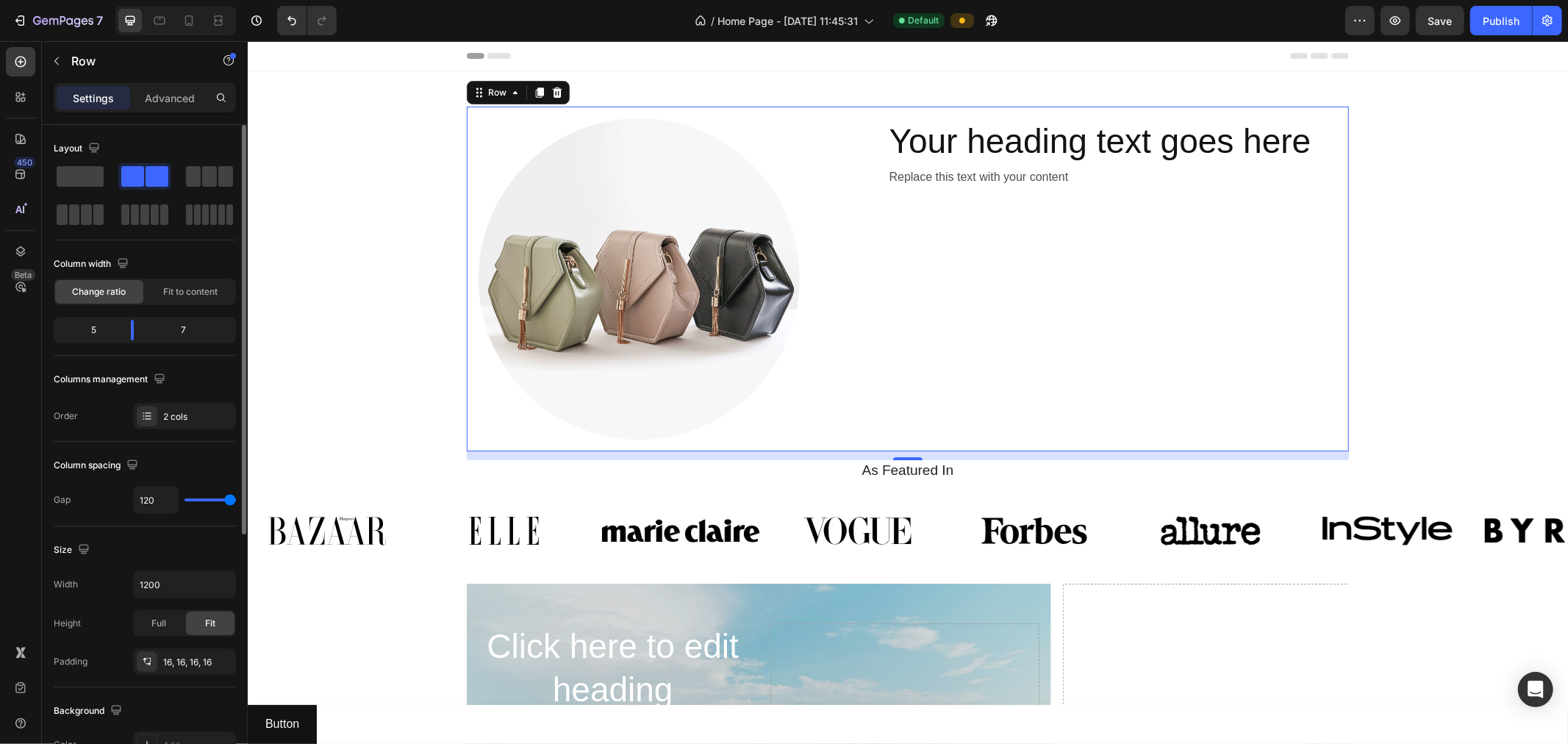
type input "0"
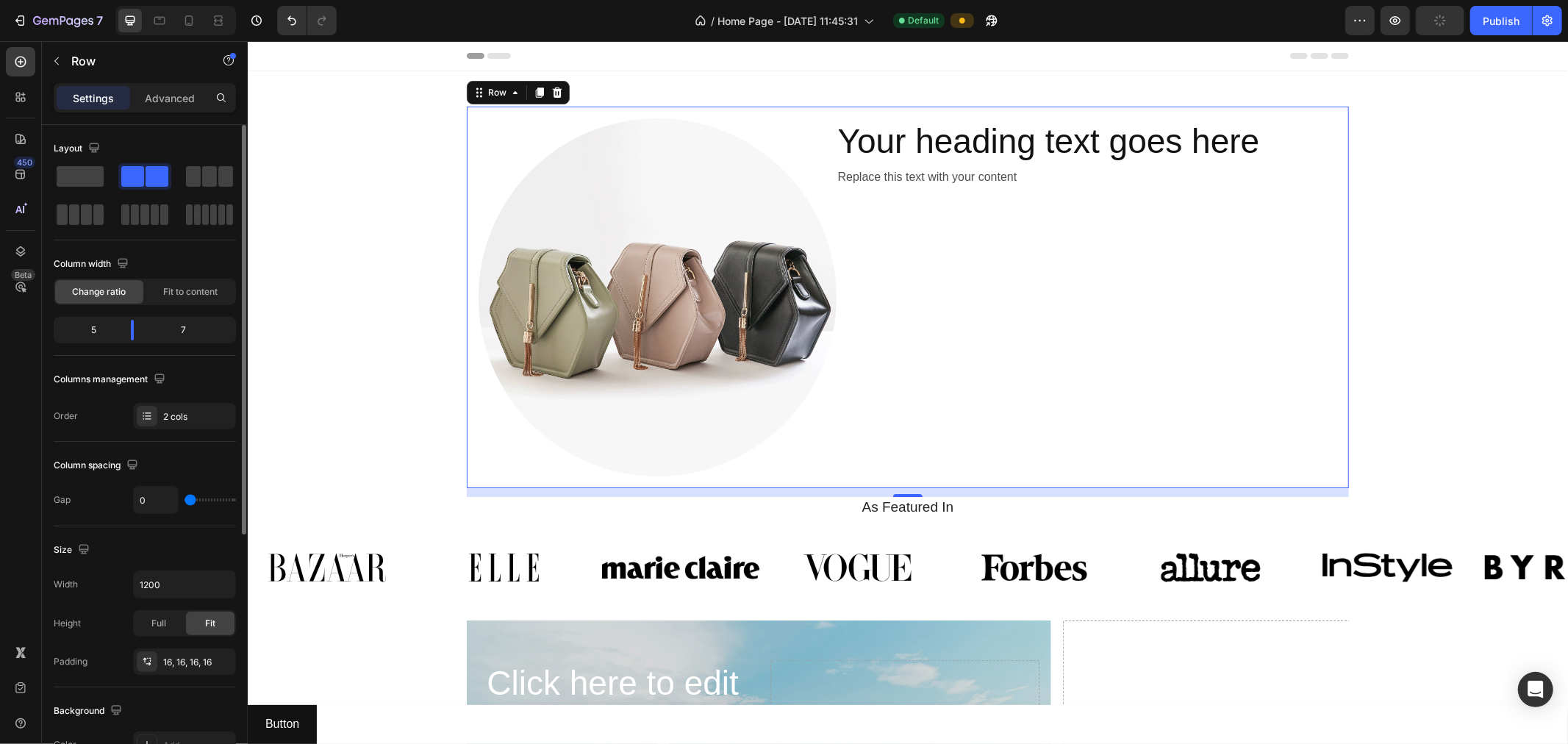
type input "94"
type input "0"
type input "120"
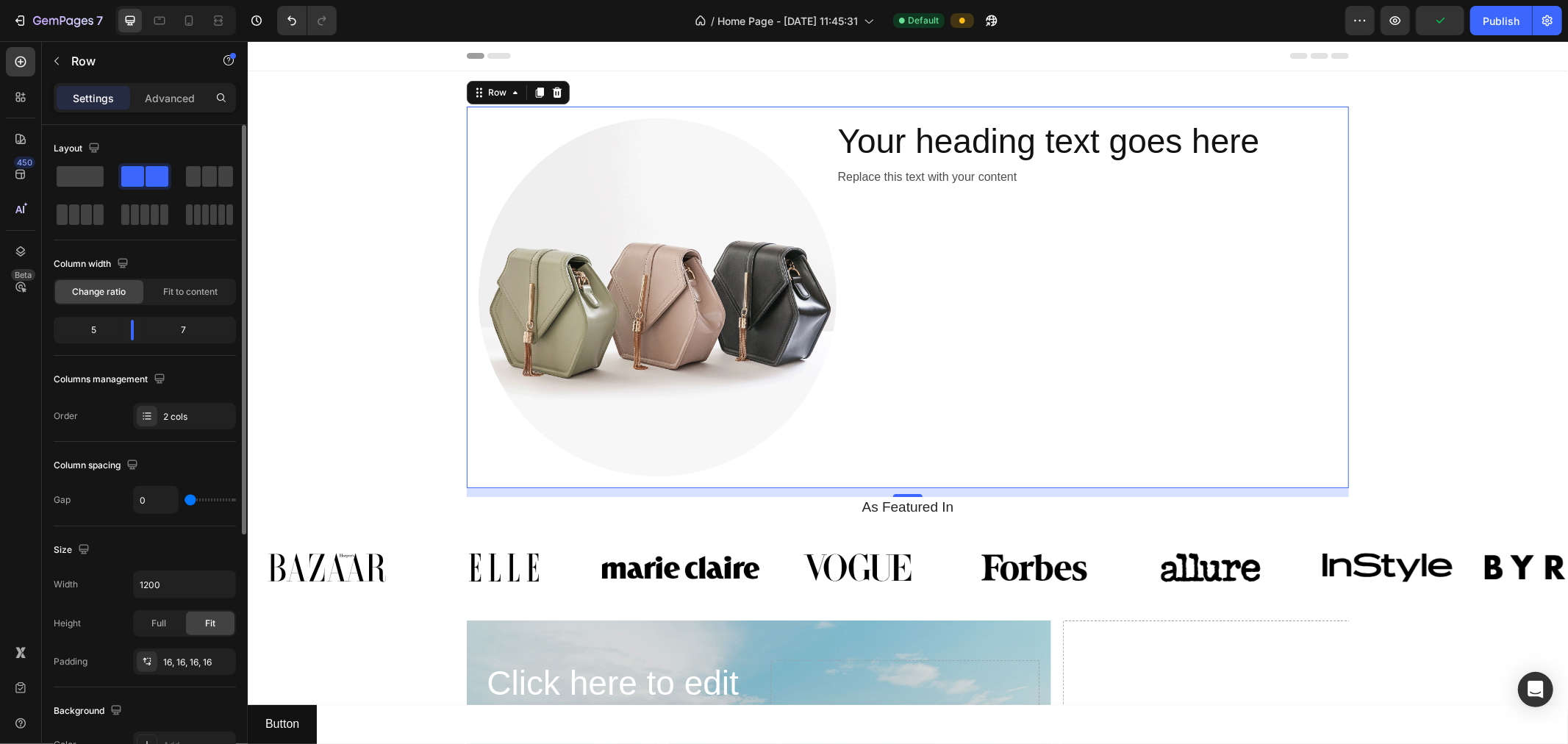
type input "120"
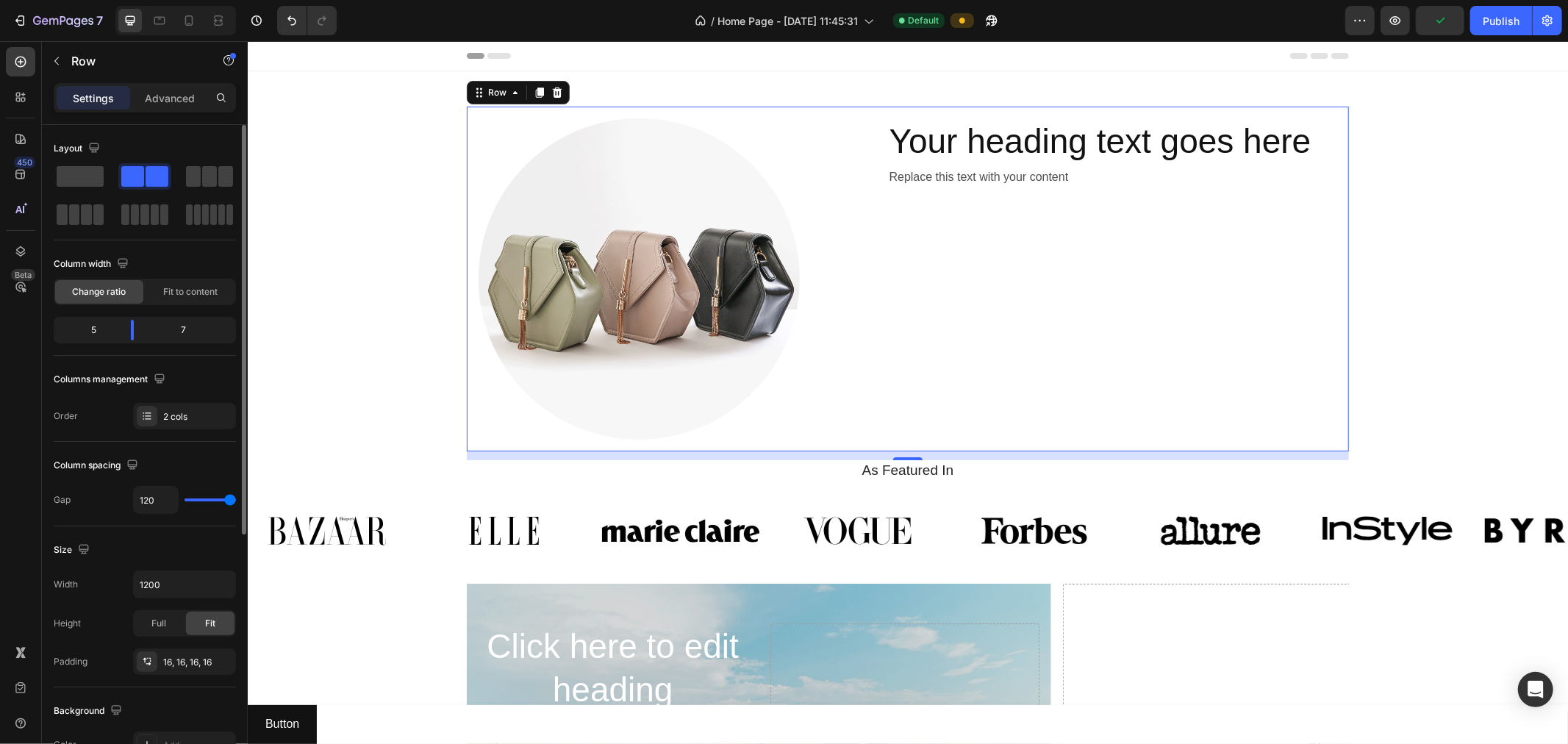
type input "0"
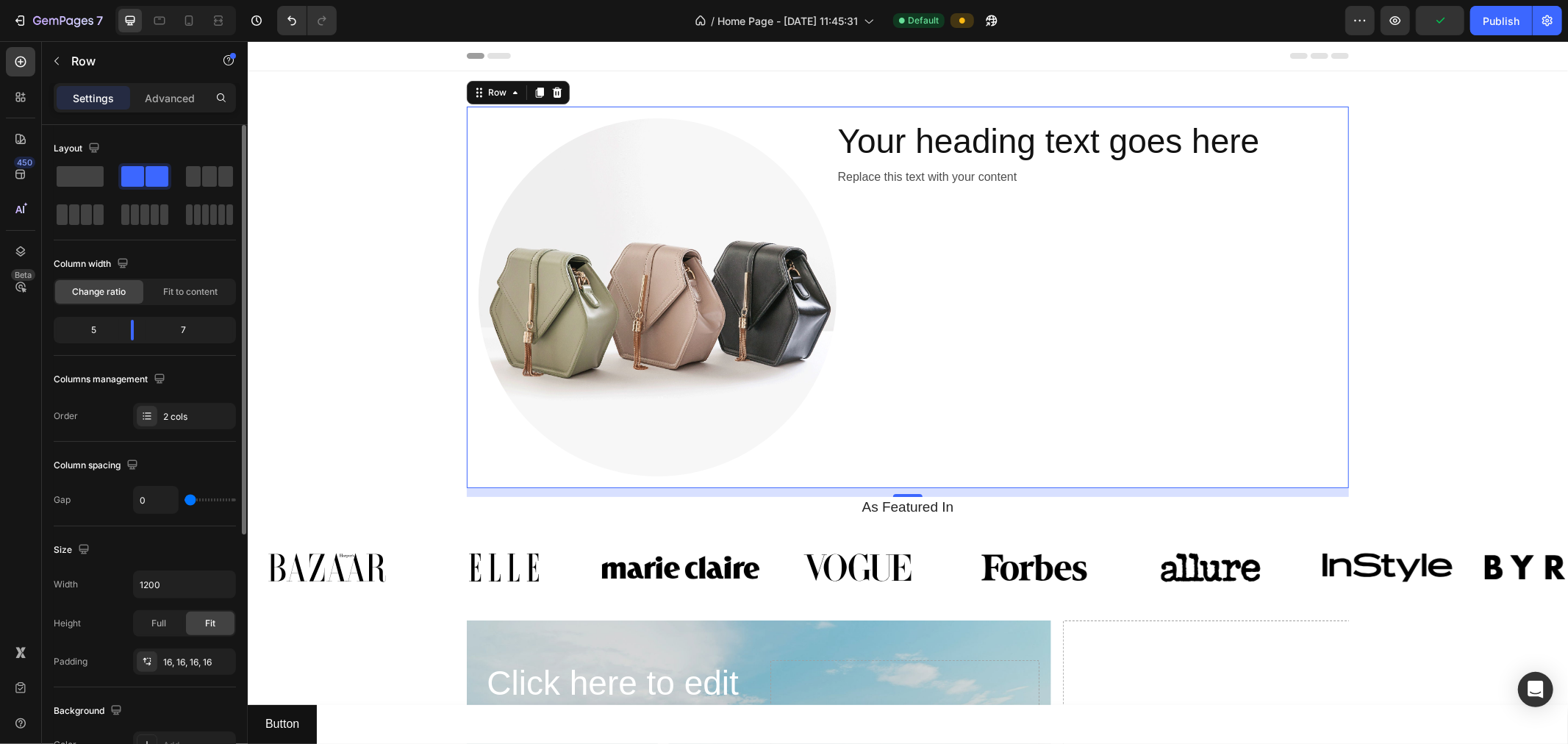
type input "7"
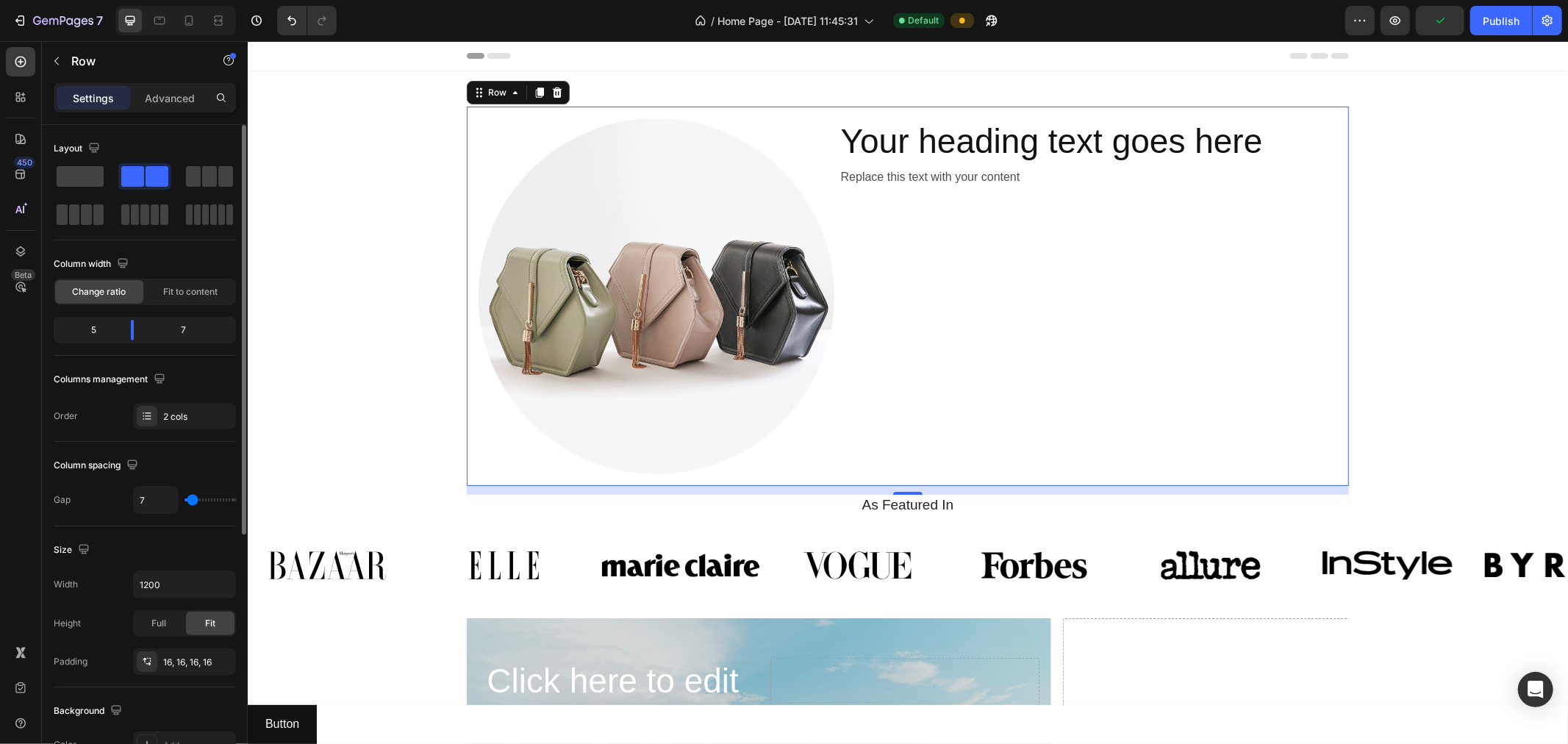
type input "10"
type input "12"
type input "15"
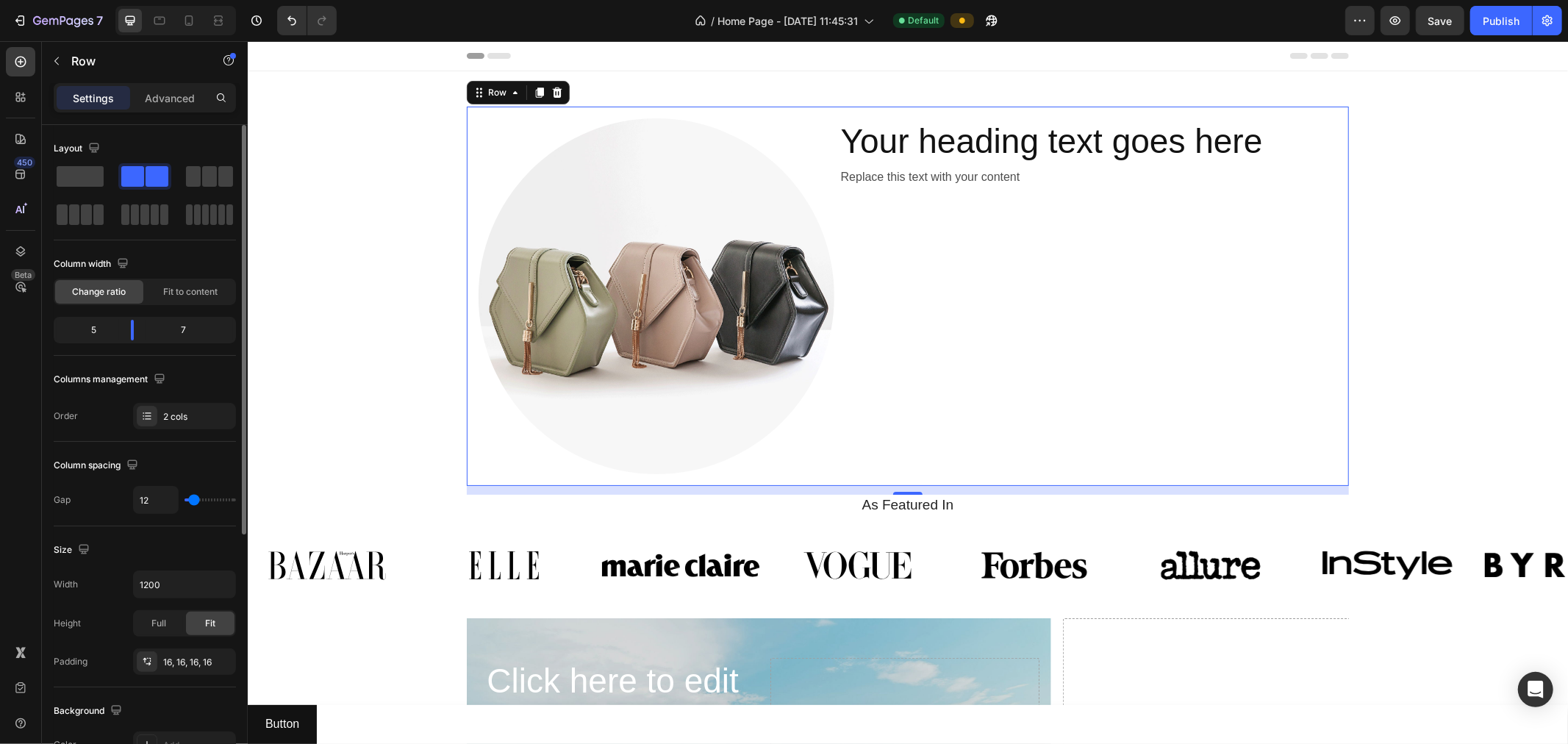
type input "15"
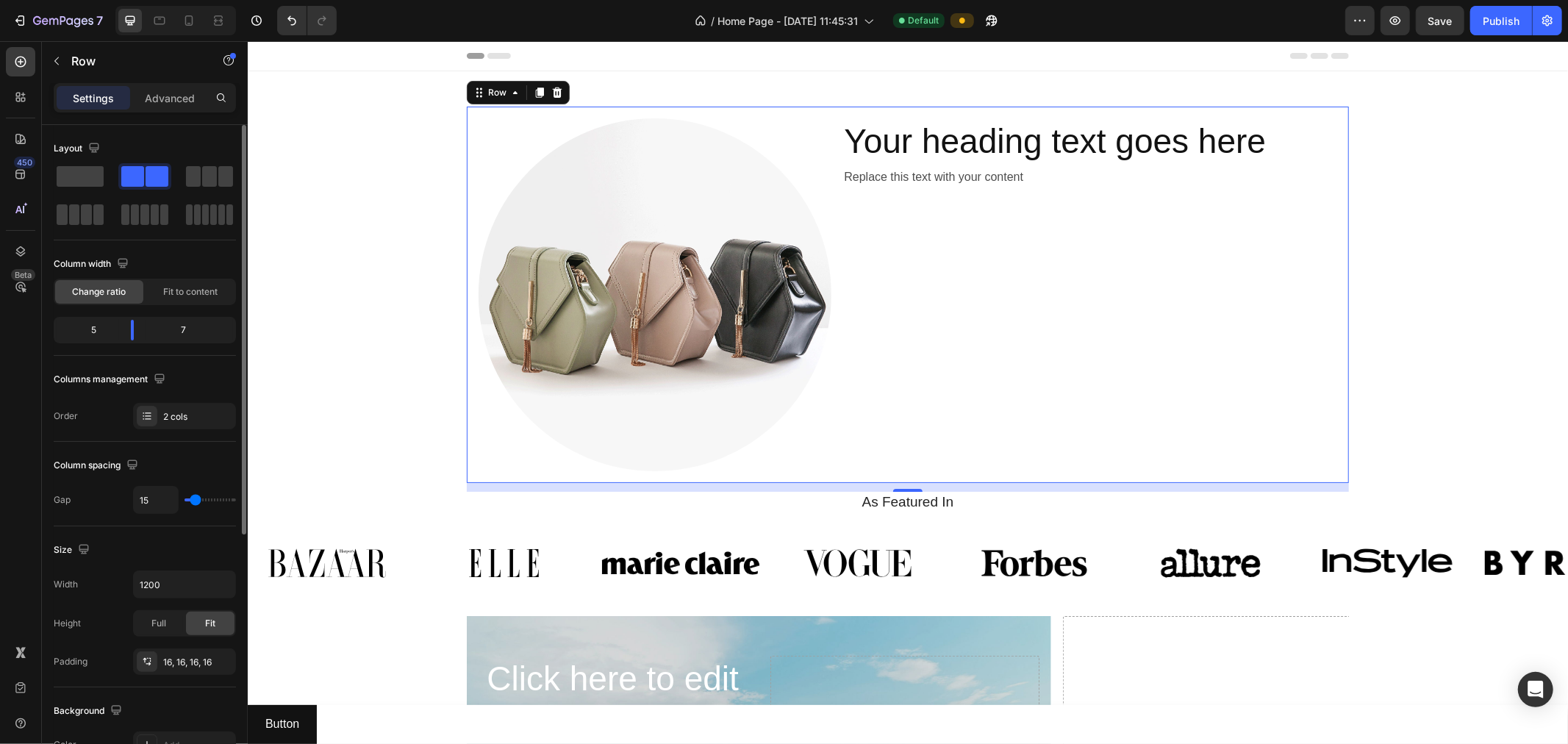
type input "0"
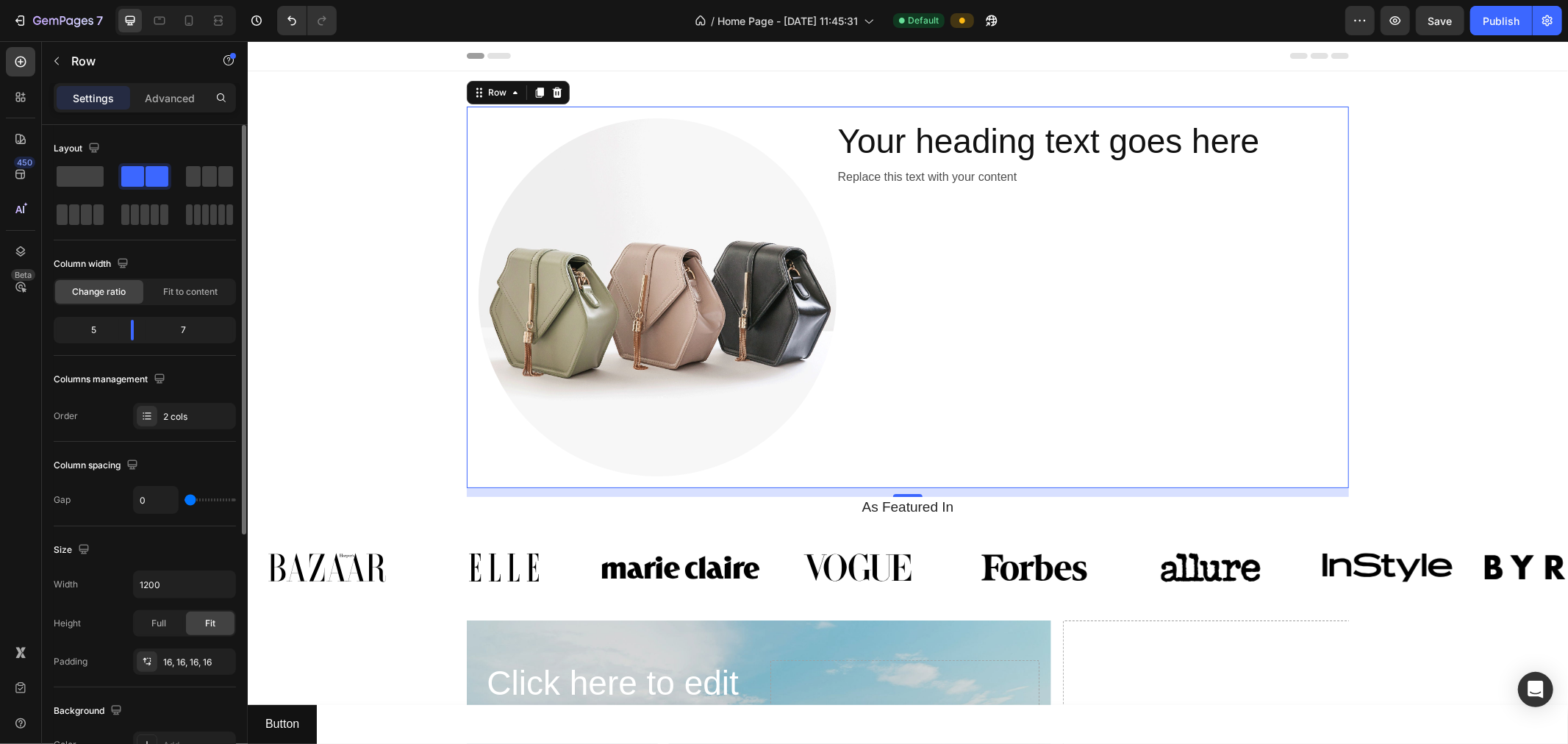
type input "17"
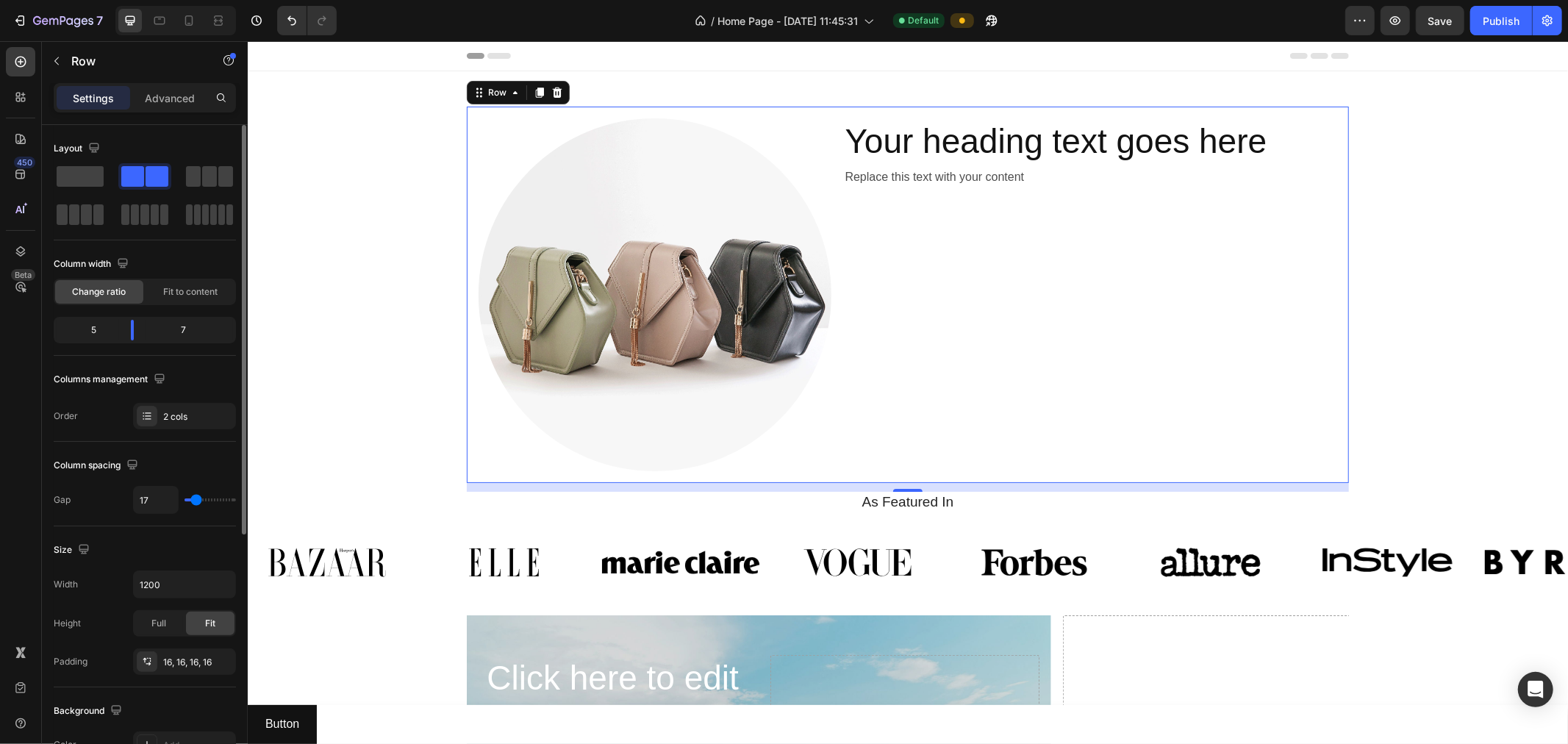
type input "49"
type input "0"
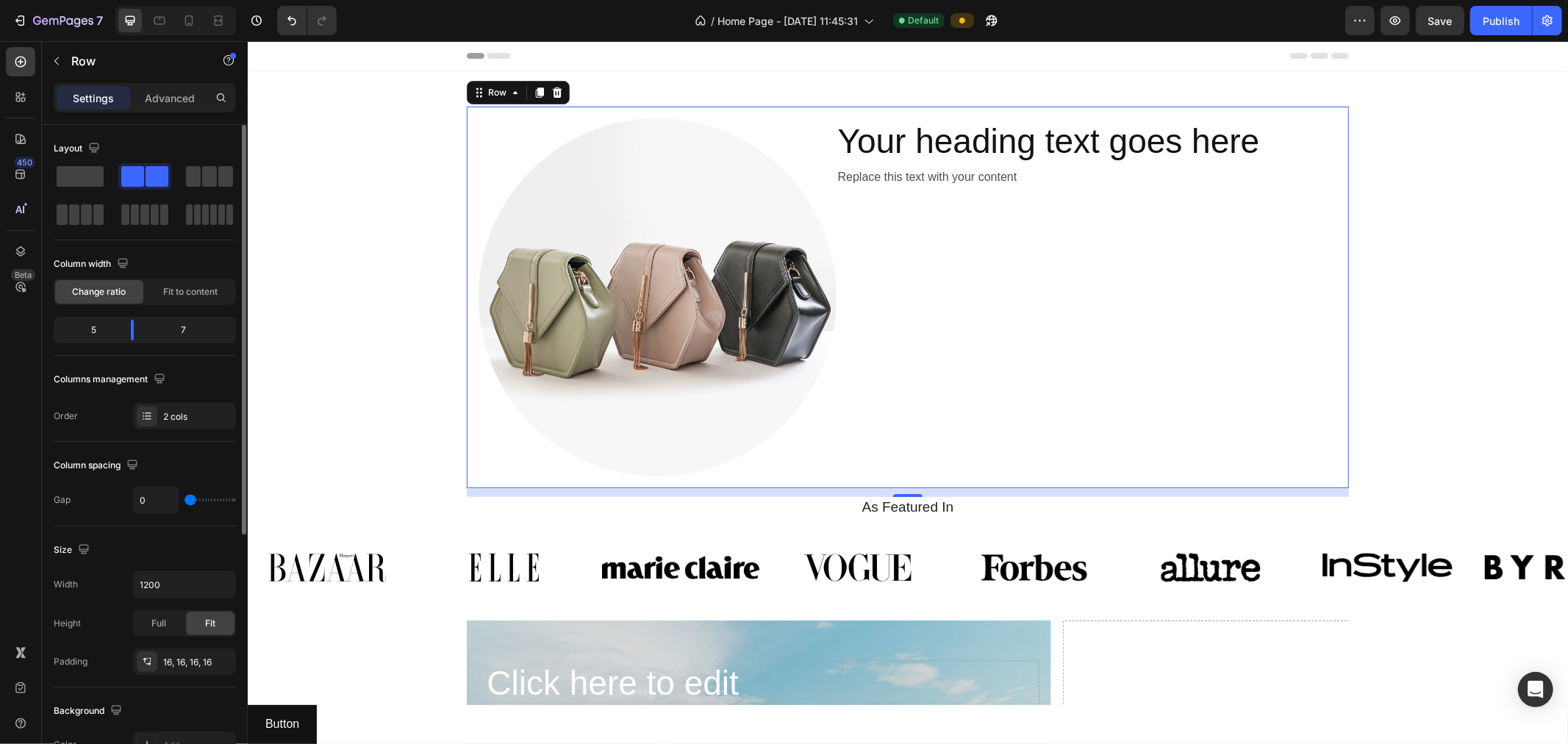
drag, startPoint x: 196, startPoint y: 501, endPoint x: 134, endPoint y: 499, distance: 62.0
type input "0"
click at [185, 499] on input "range" at bounding box center [210, 500] width 52 height 3
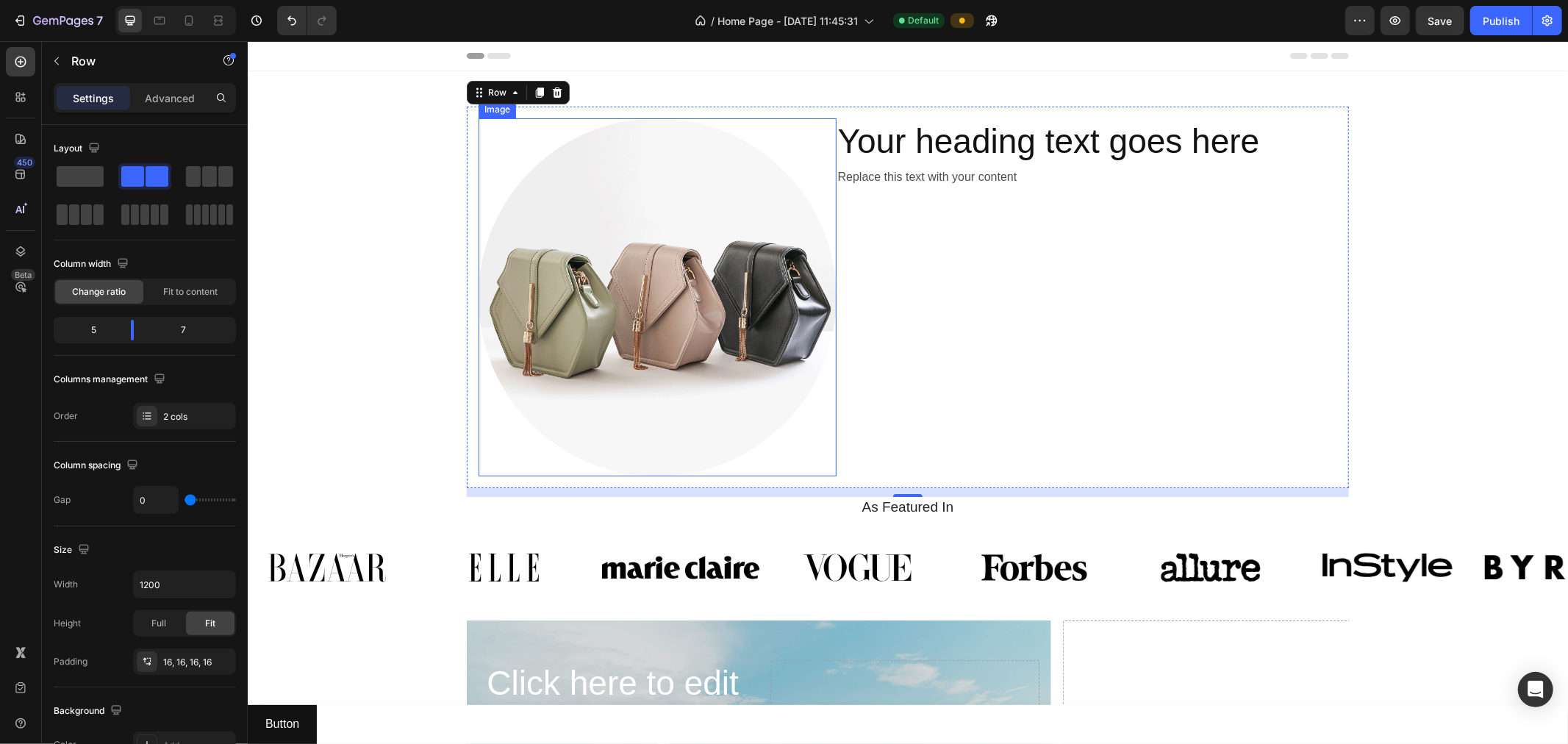
click at [718, 201] on img at bounding box center [656, 296] width 358 height 358
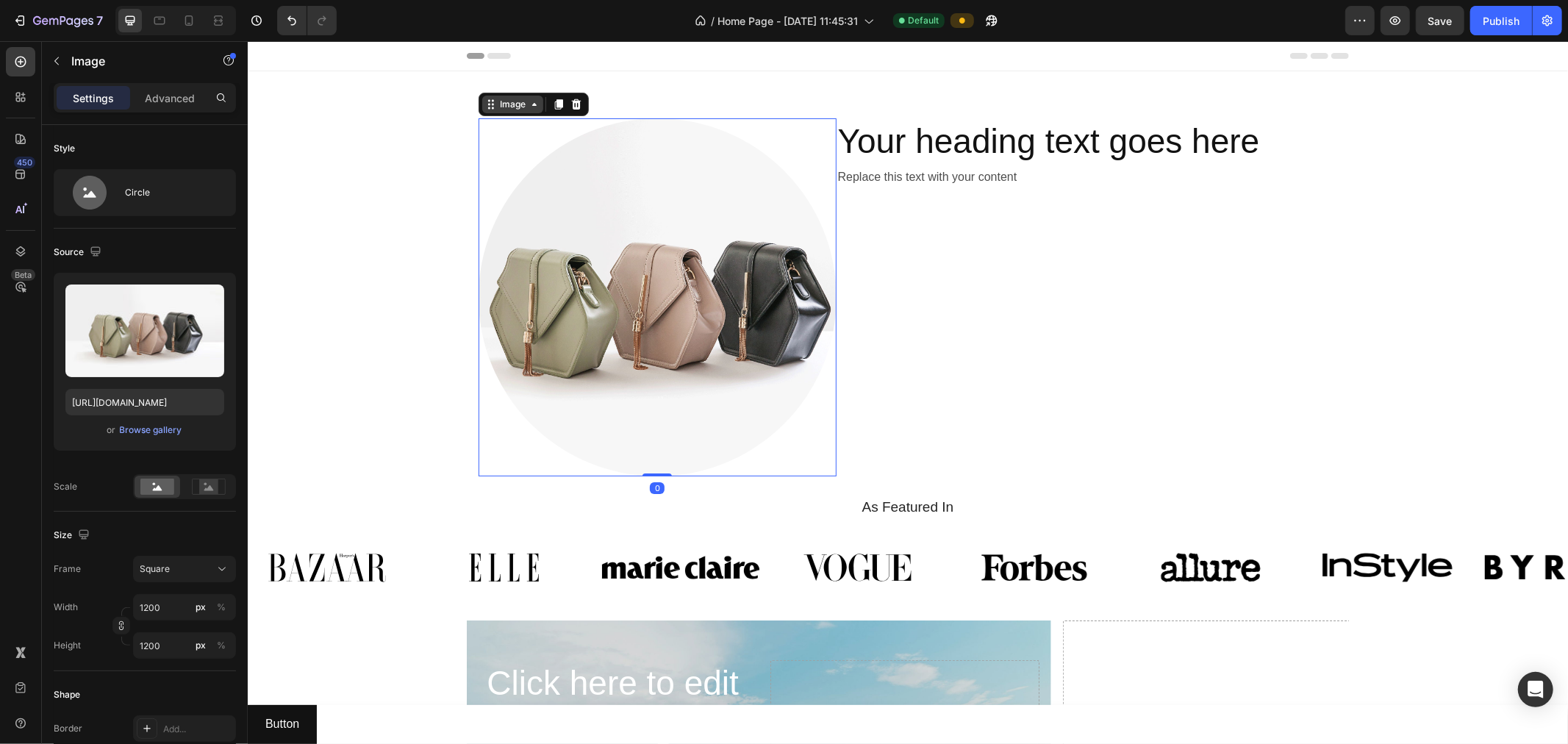
click at [507, 101] on div "Image" at bounding box center [513, 103] width 32 height 13
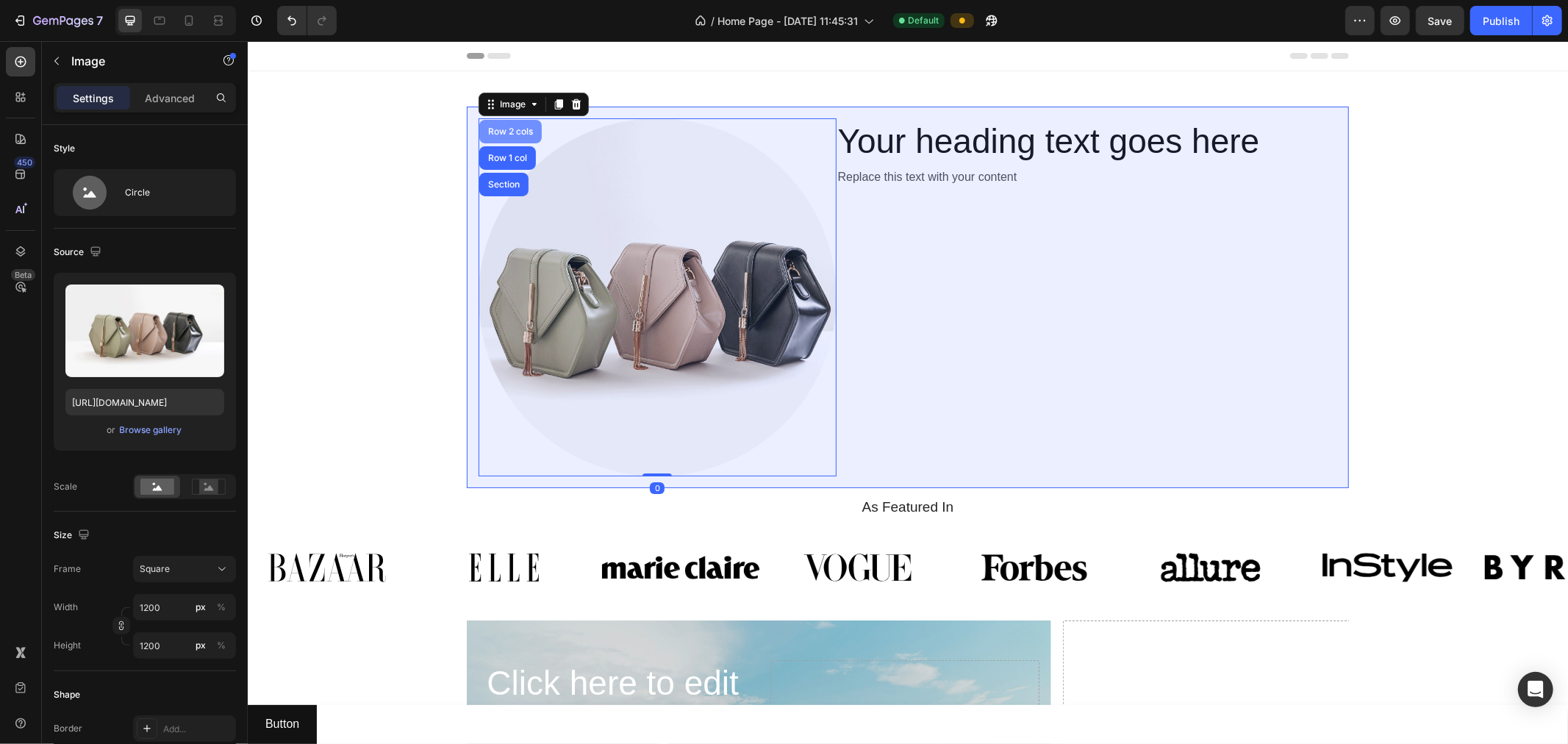
click at [511, 129] on div "Row 2 cols" at bounding box center [510, 131] width 51 height 9
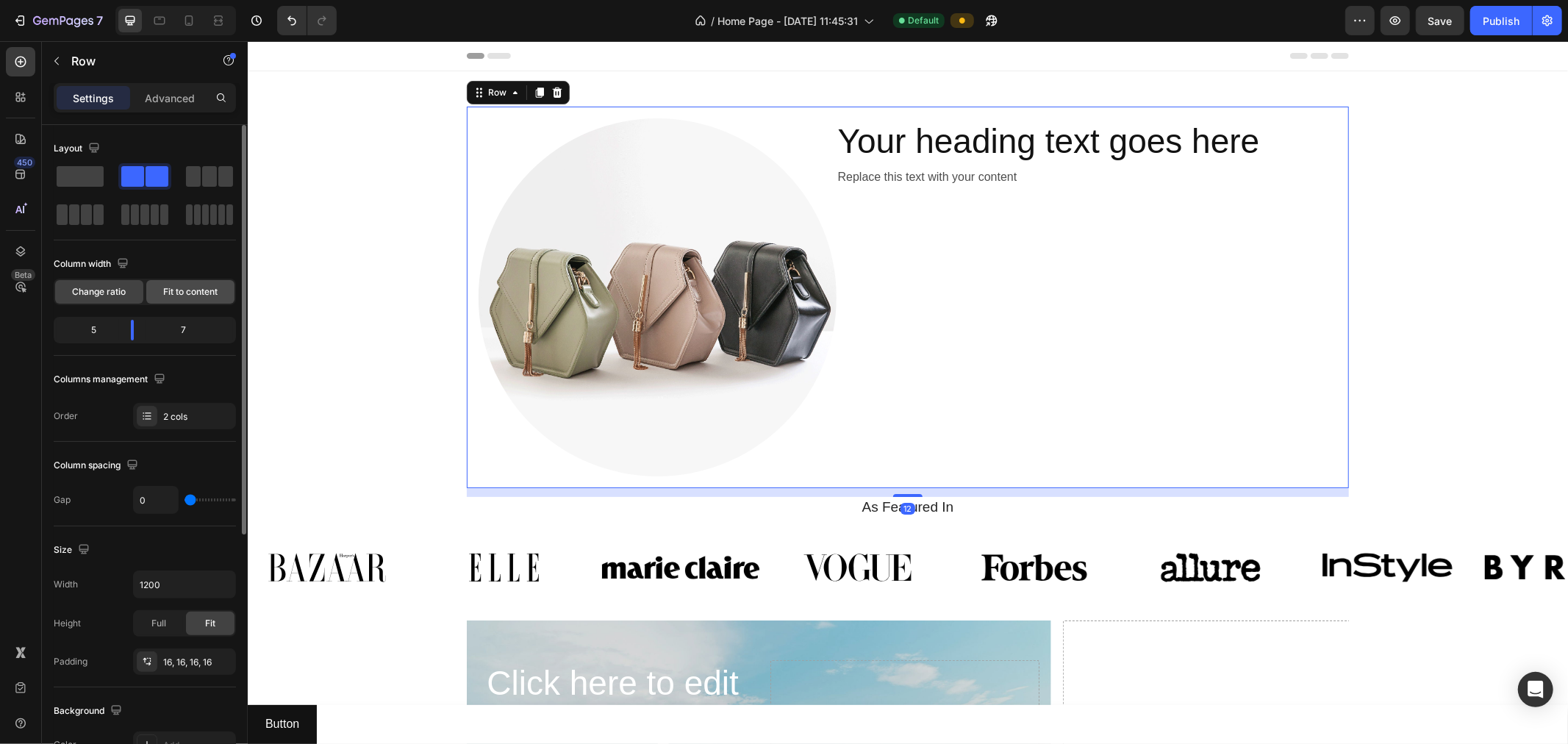
click at [174, 280] on div "Fit to content" at bounding box center [191, 292] width 88 height 24
